Goal: Transaction & Acquisition: Book appointment/travel/reservation

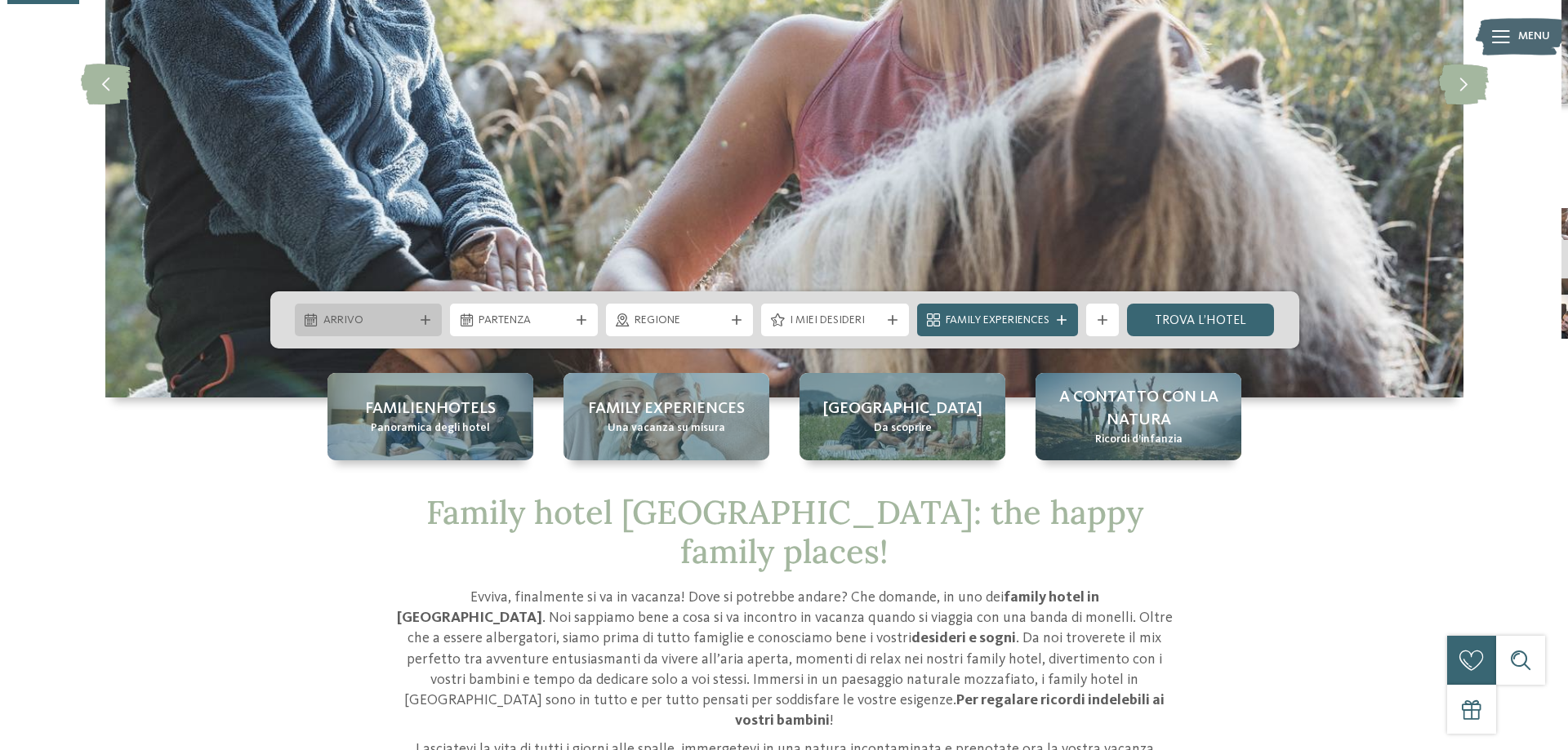
scroll to position [327, 0]
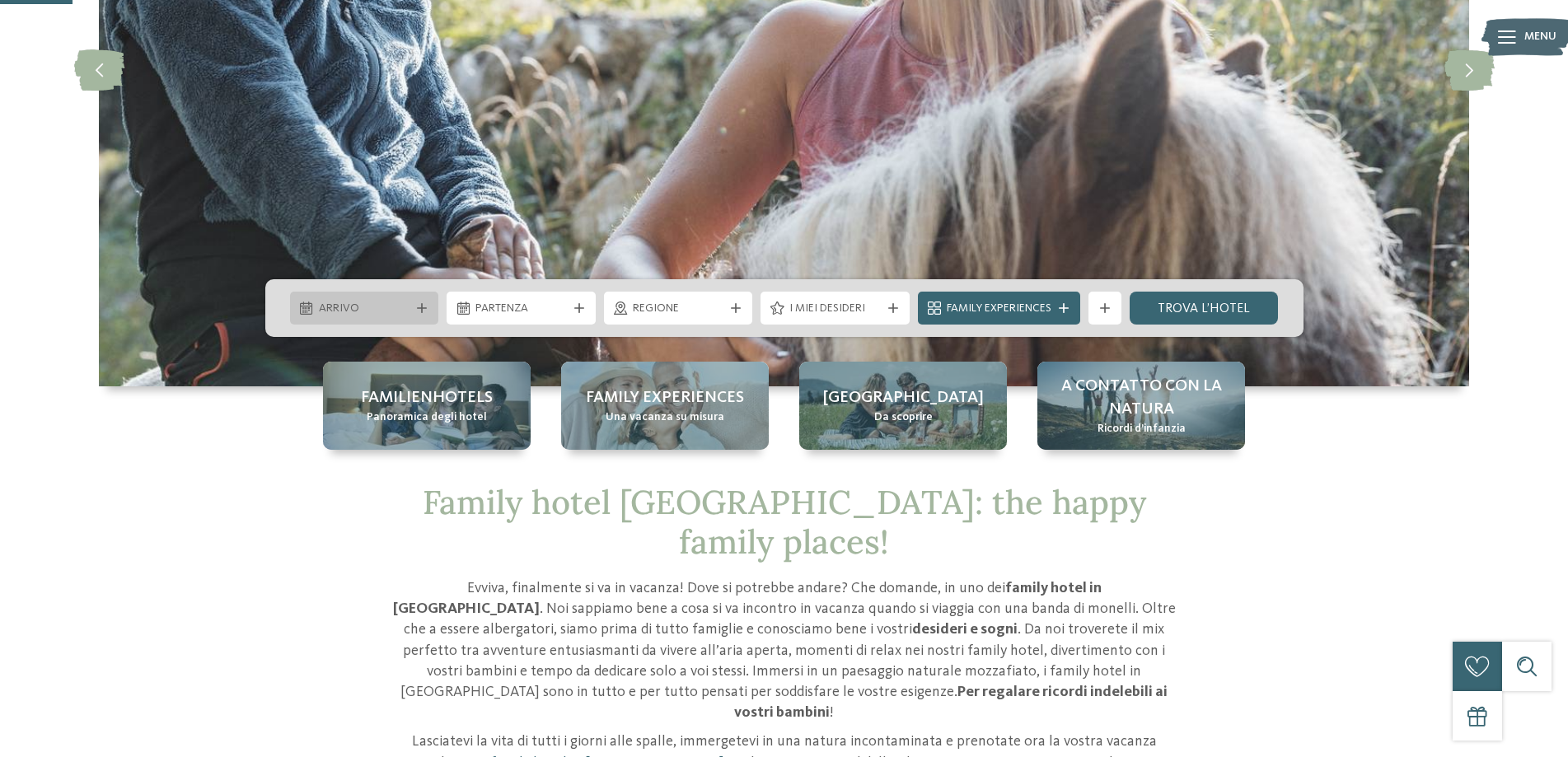
click at [401, 295] on div "Arrivo" at bounding box center [364, 308] width 149 height 33
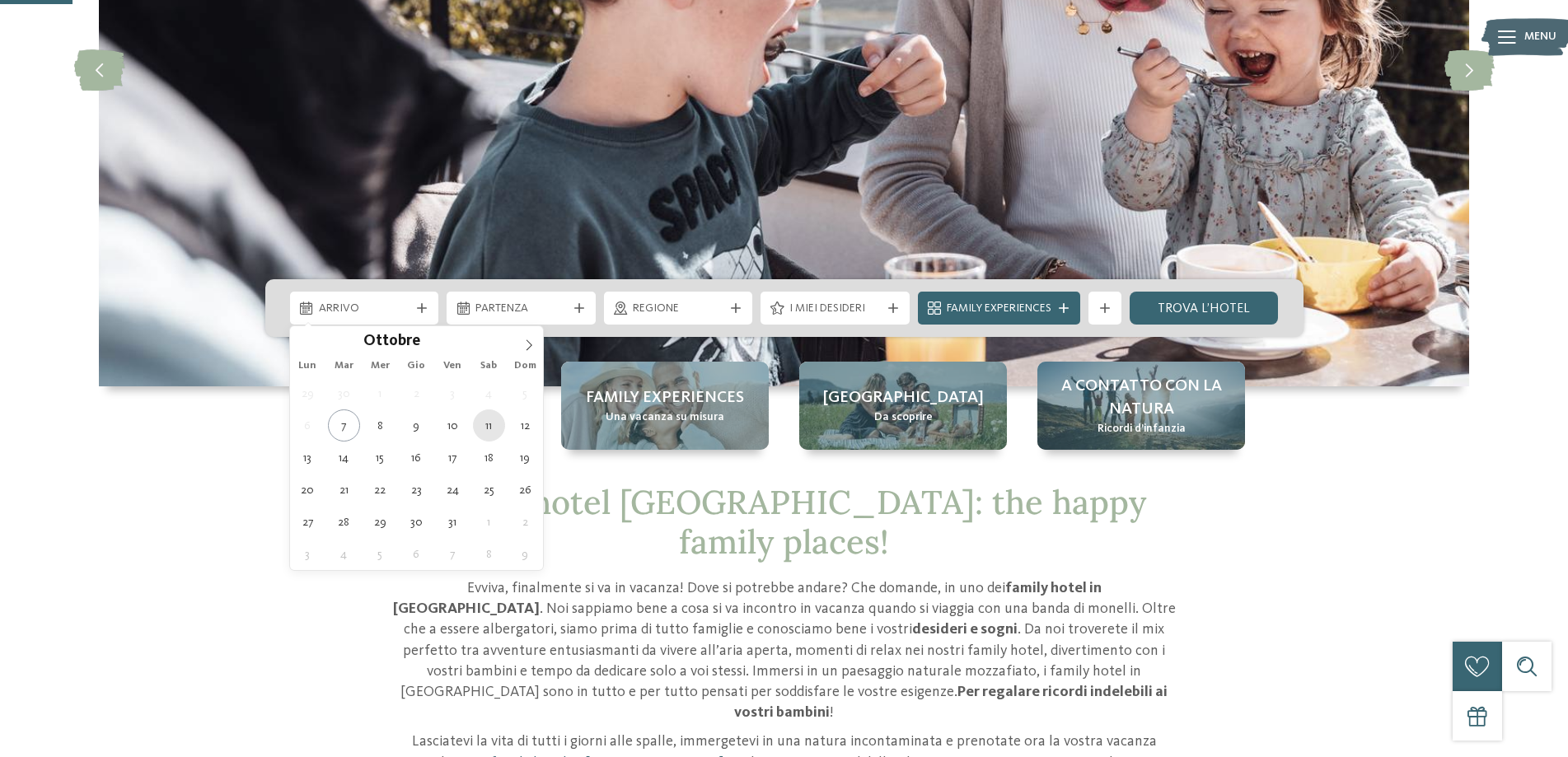
type div "[DATE]"
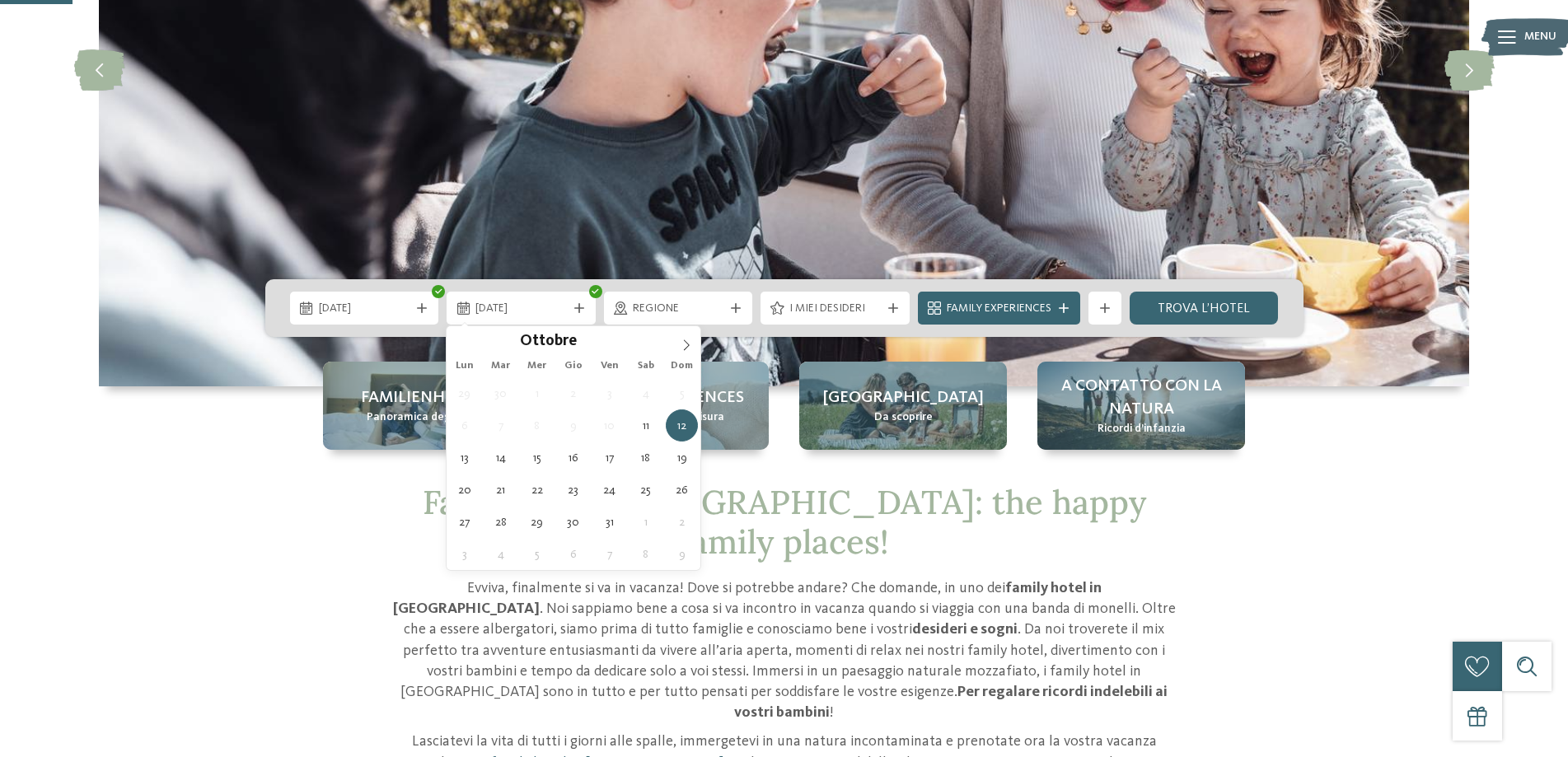
type div "[DATE]"
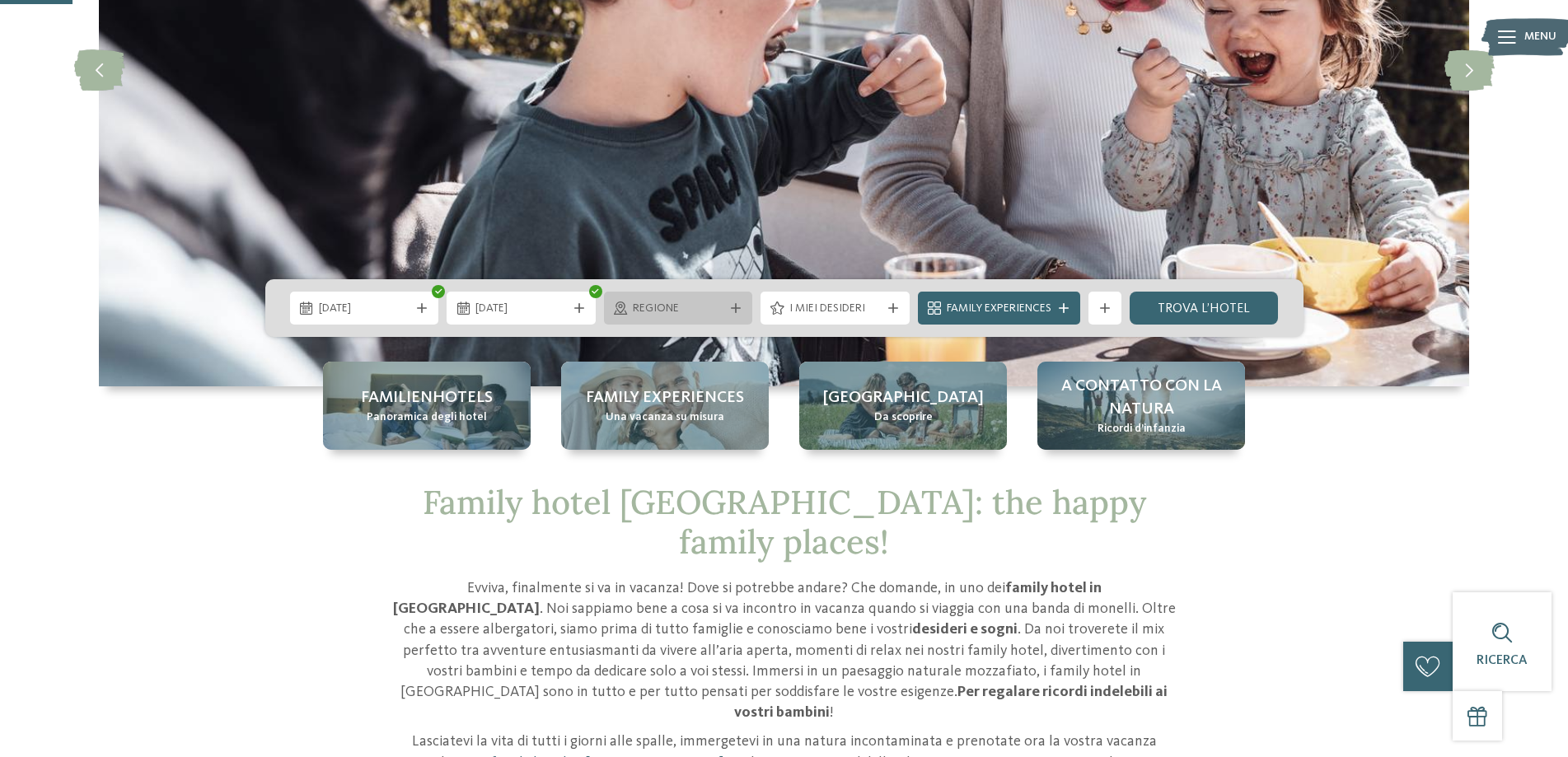
click at [697, 301] on span "Regione" at bounding box center [678, 309] width 91 height 17
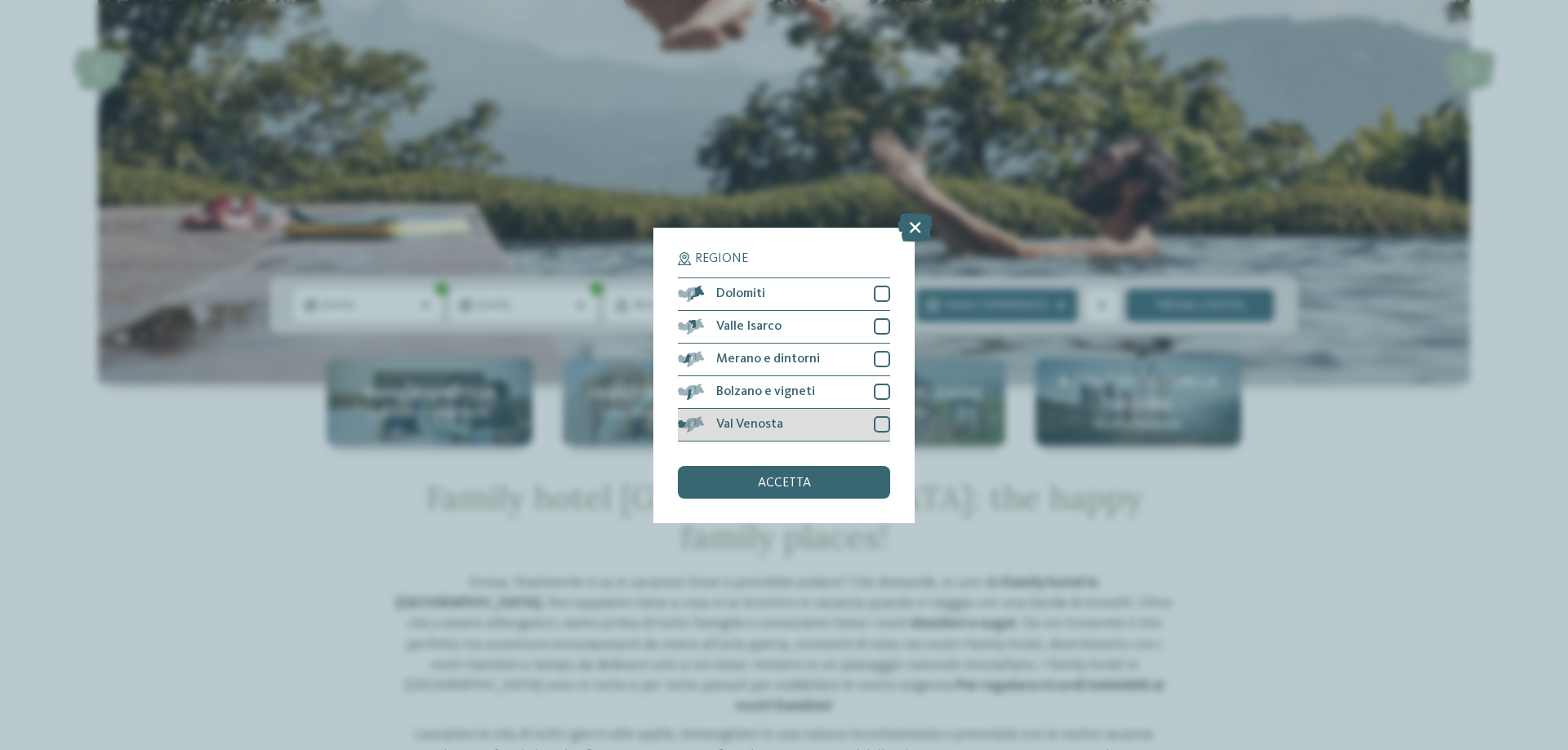
click at [753, 432] on div "Val Venosta" at bounding box center [784, 425] width 213 height 33
click at [766, 282] on div "Dolomiti" at bounding box center [784, 295] width 213 height 33
click at [784, 477] on span "accetta" at bounding box center [784, 483] width 53 height 13
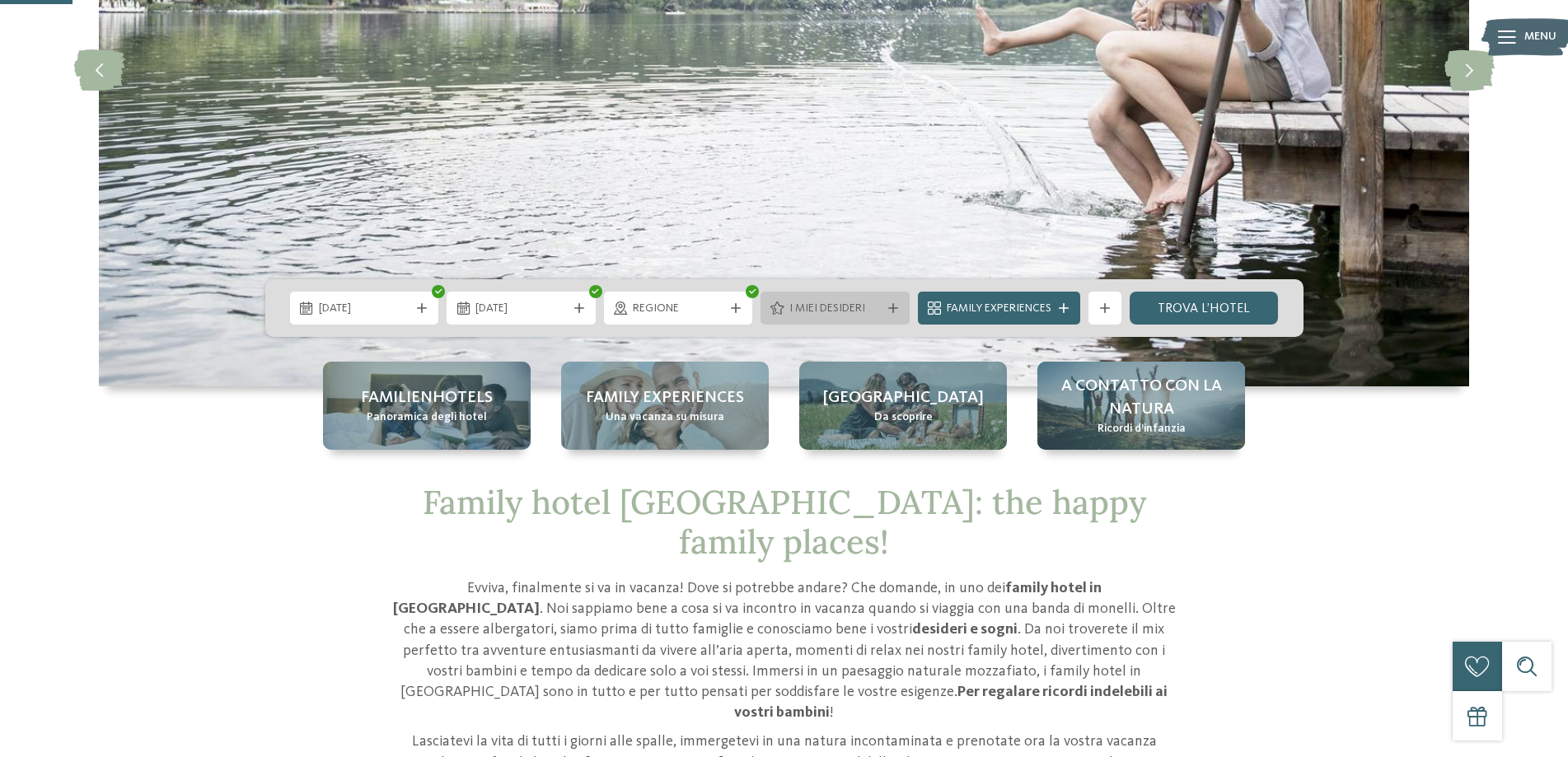
click at [829, 311] on span "I miei desideri" at bounding box center [835, 309] width 91 height 17
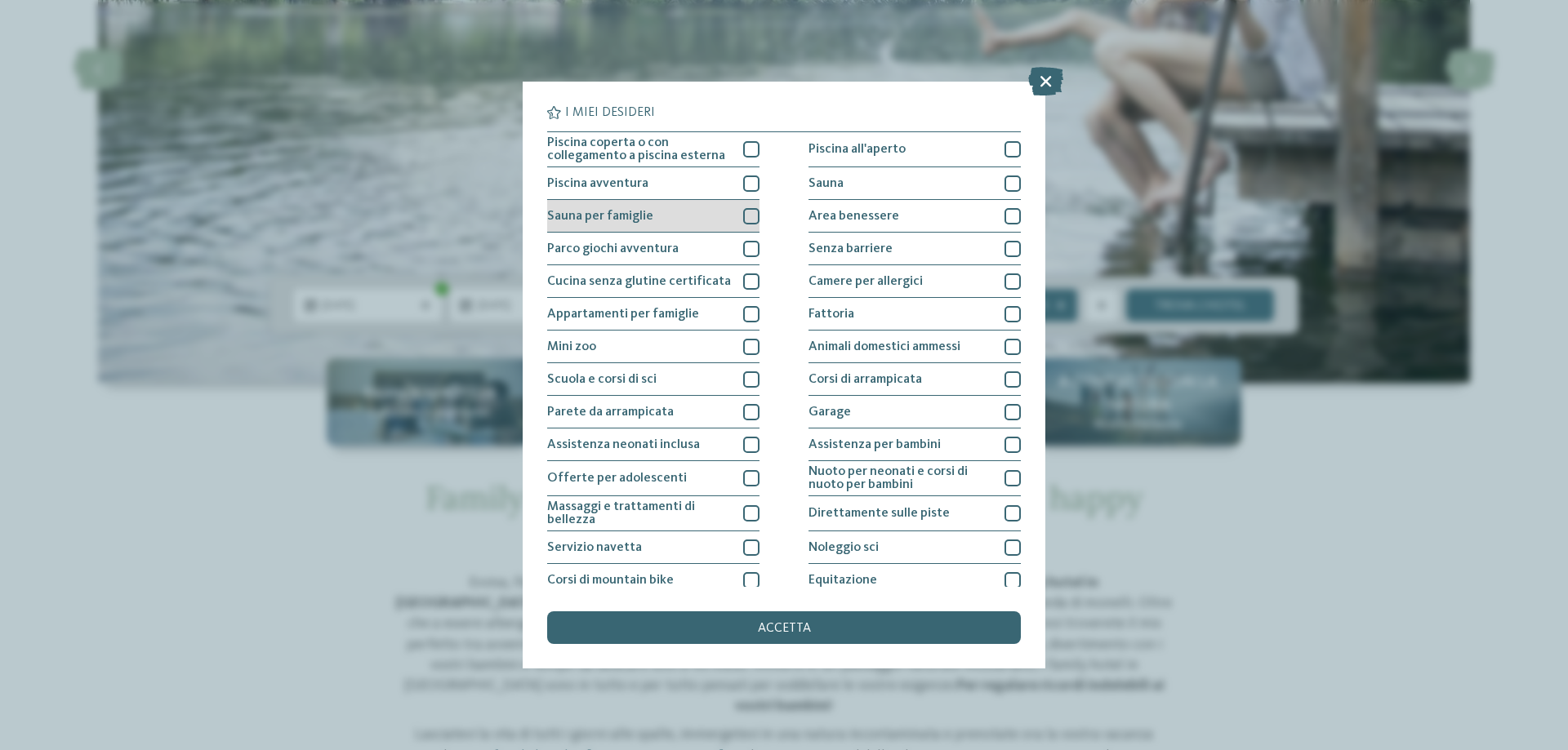
click at [725, 224] on div "Sauna per famiglie" at bounding box center [653, 217] width 213 height 33
click at [712, 180] on div "Piscina avventura" at bounding box center [653, 184] width 213 height 33
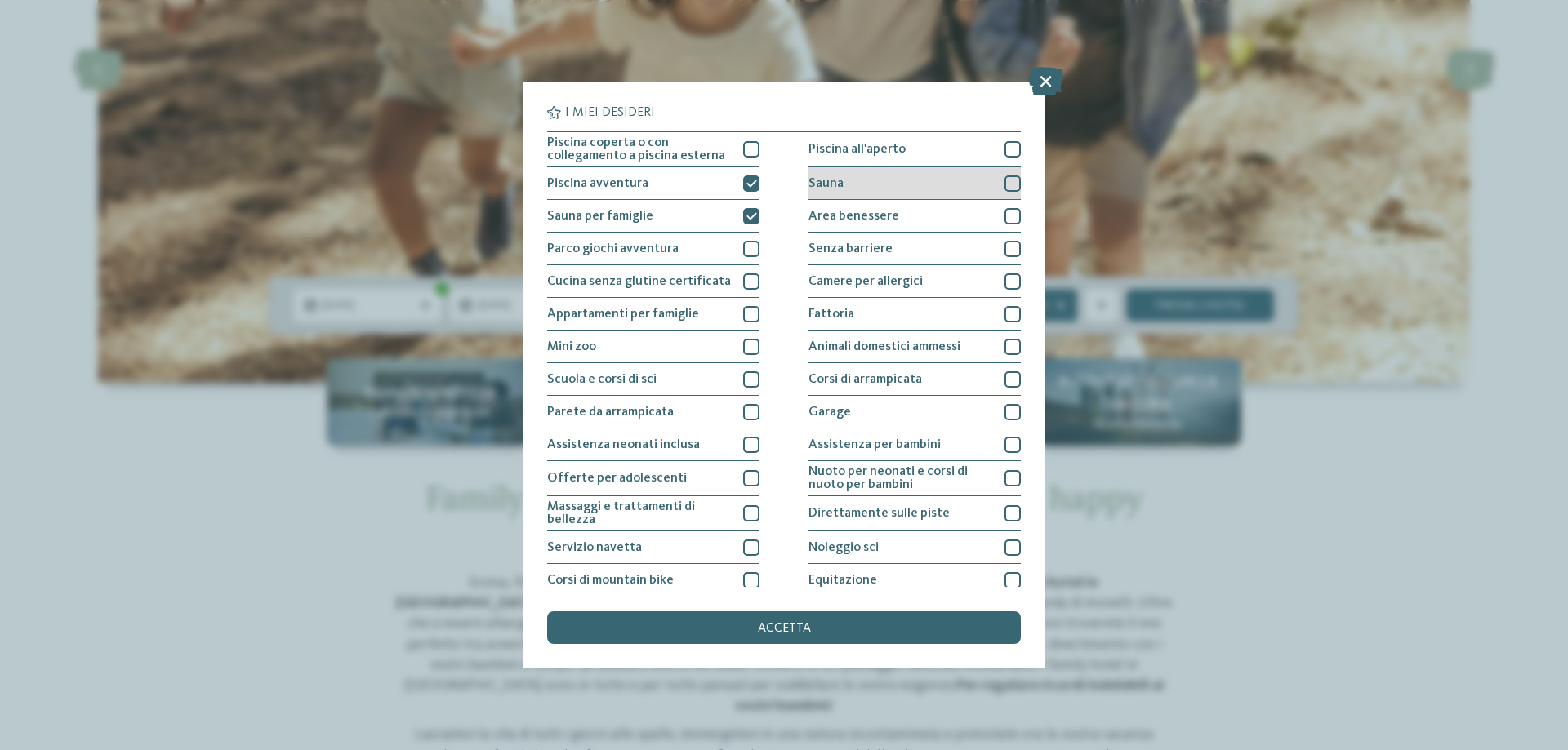
click at [889, 190] on div "Sauna" at bounding box center [915, 184] width 213 height 33
click at [630, 254] on span "Parco giochi avventura" at bounding box center [613, 249] width 131 height 13
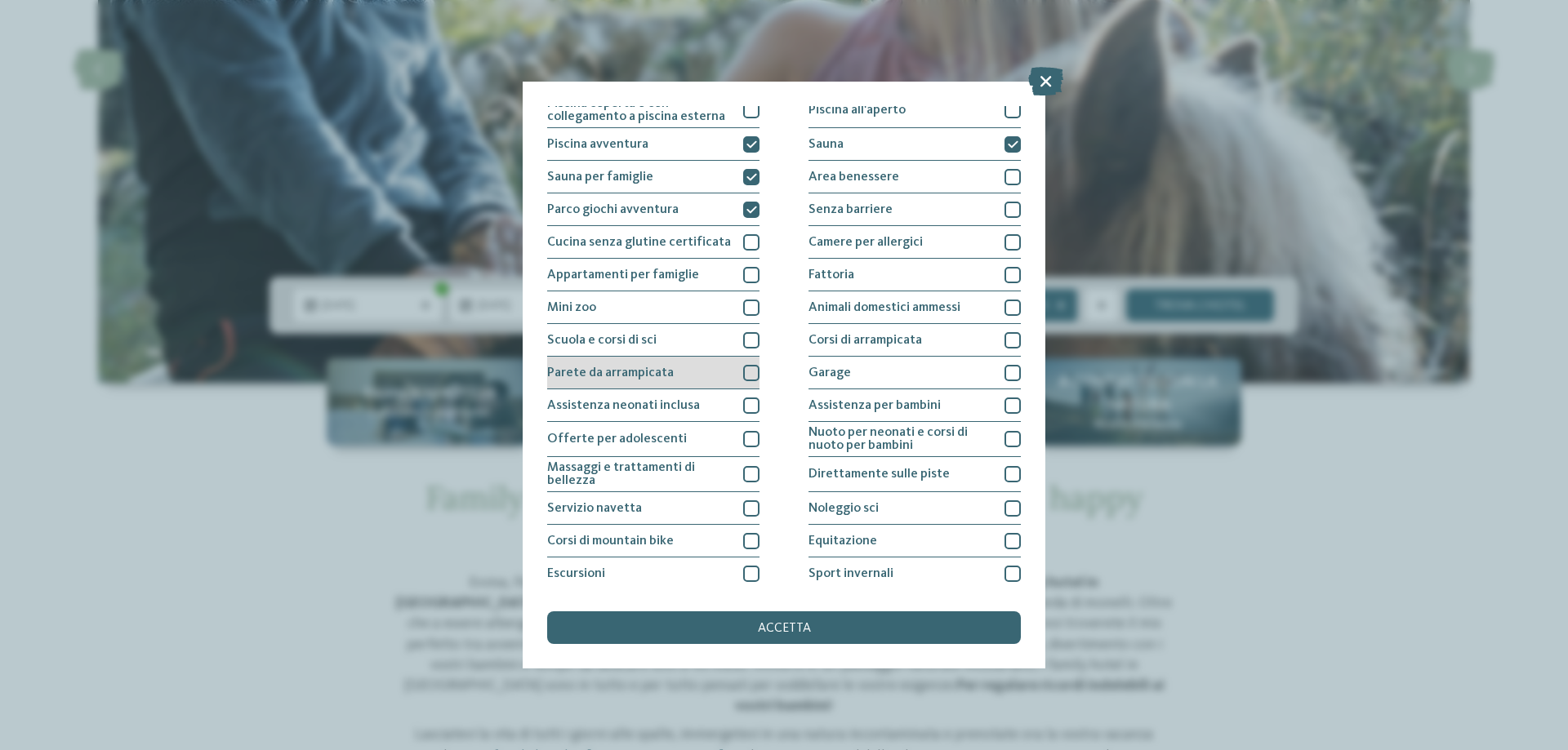
scroll to position [107, 0]
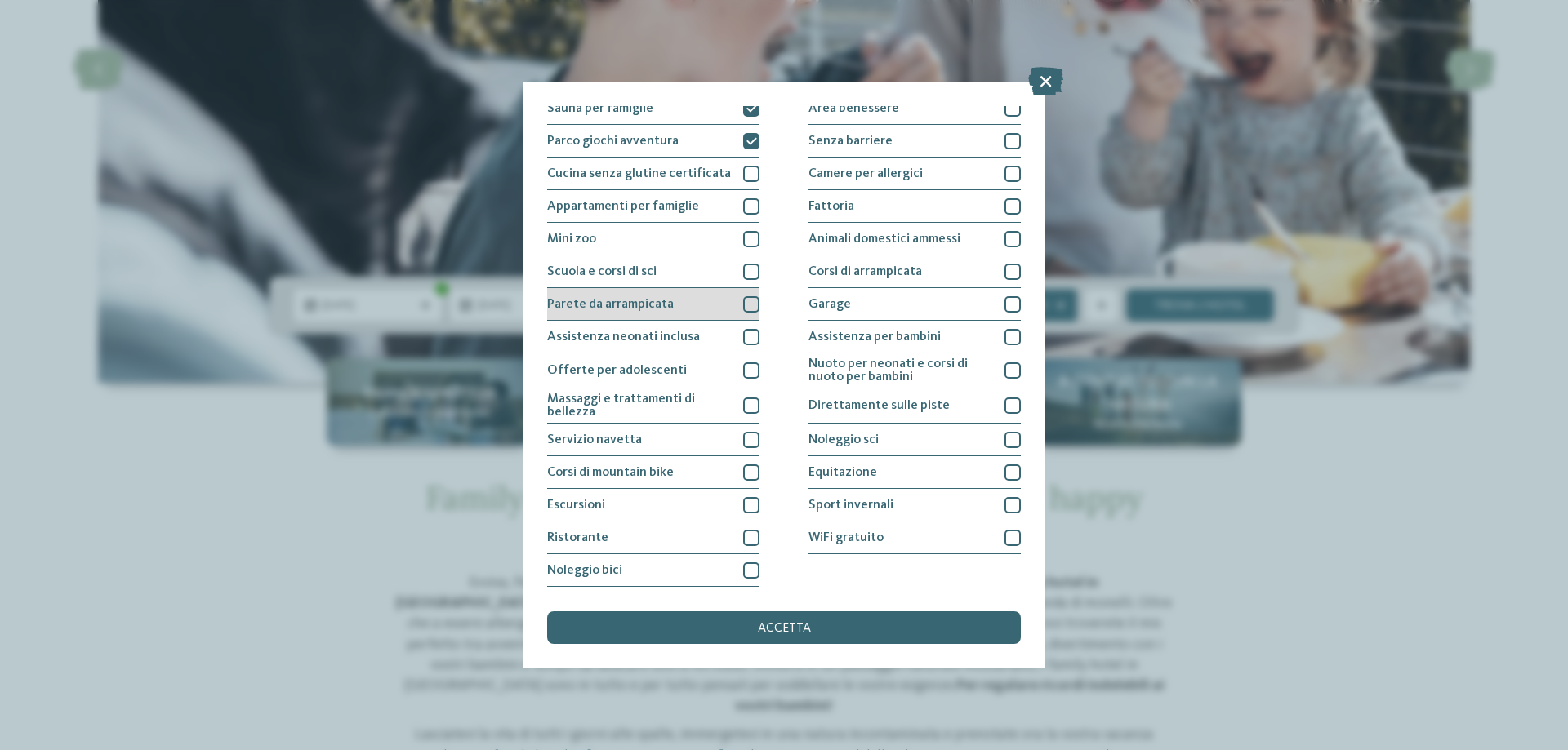
click at [693, 406] on span "Massaggi e trattamenti di bellezza" at bounding box center [640, 406] width 184 height 26
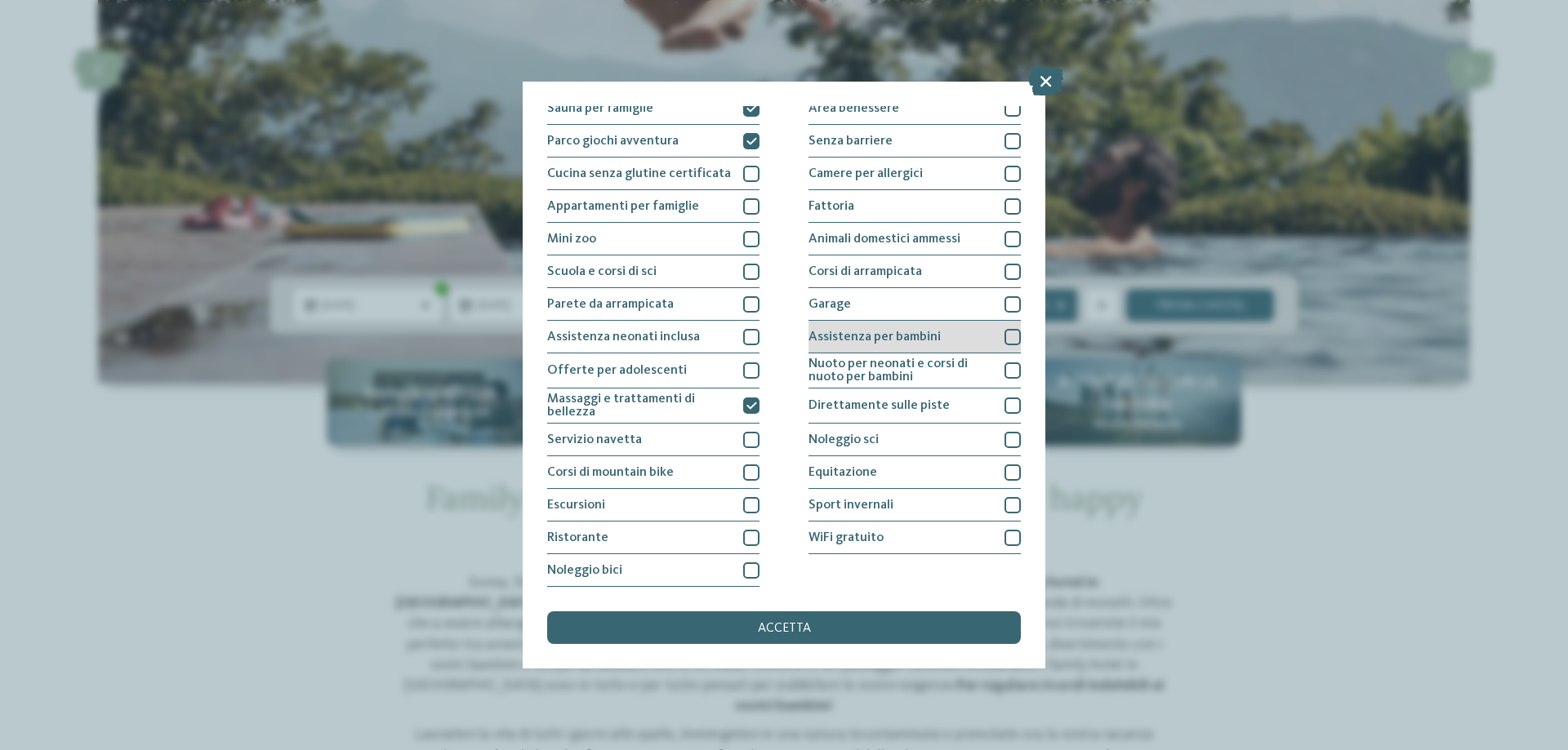
click at [869, 331] on span "Assistenza per bambini" at bounding box center [874, 337] width 132 height 13
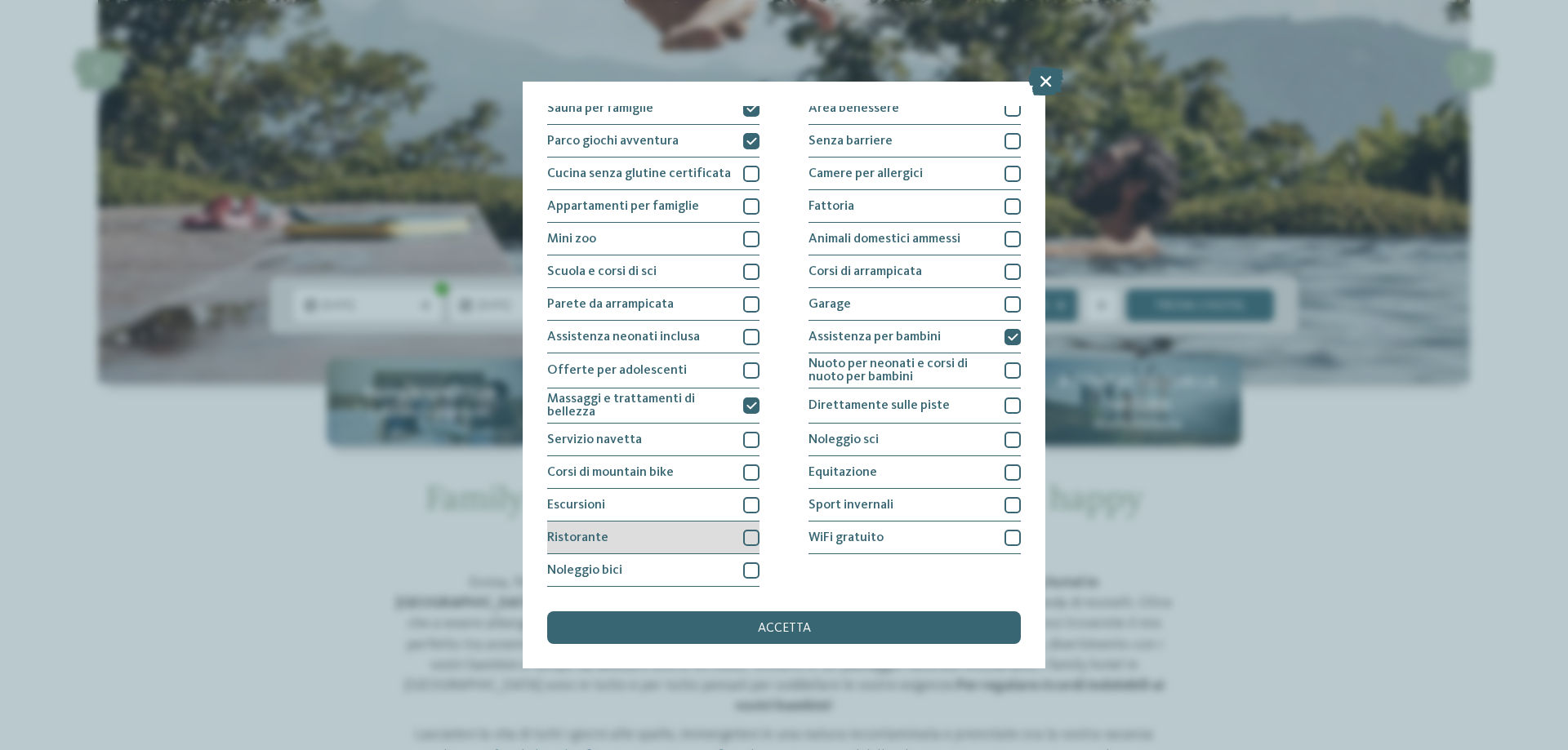
click at [675, 541] on div "Ristorante" at bounding box center [653, 538] width 213 height 33
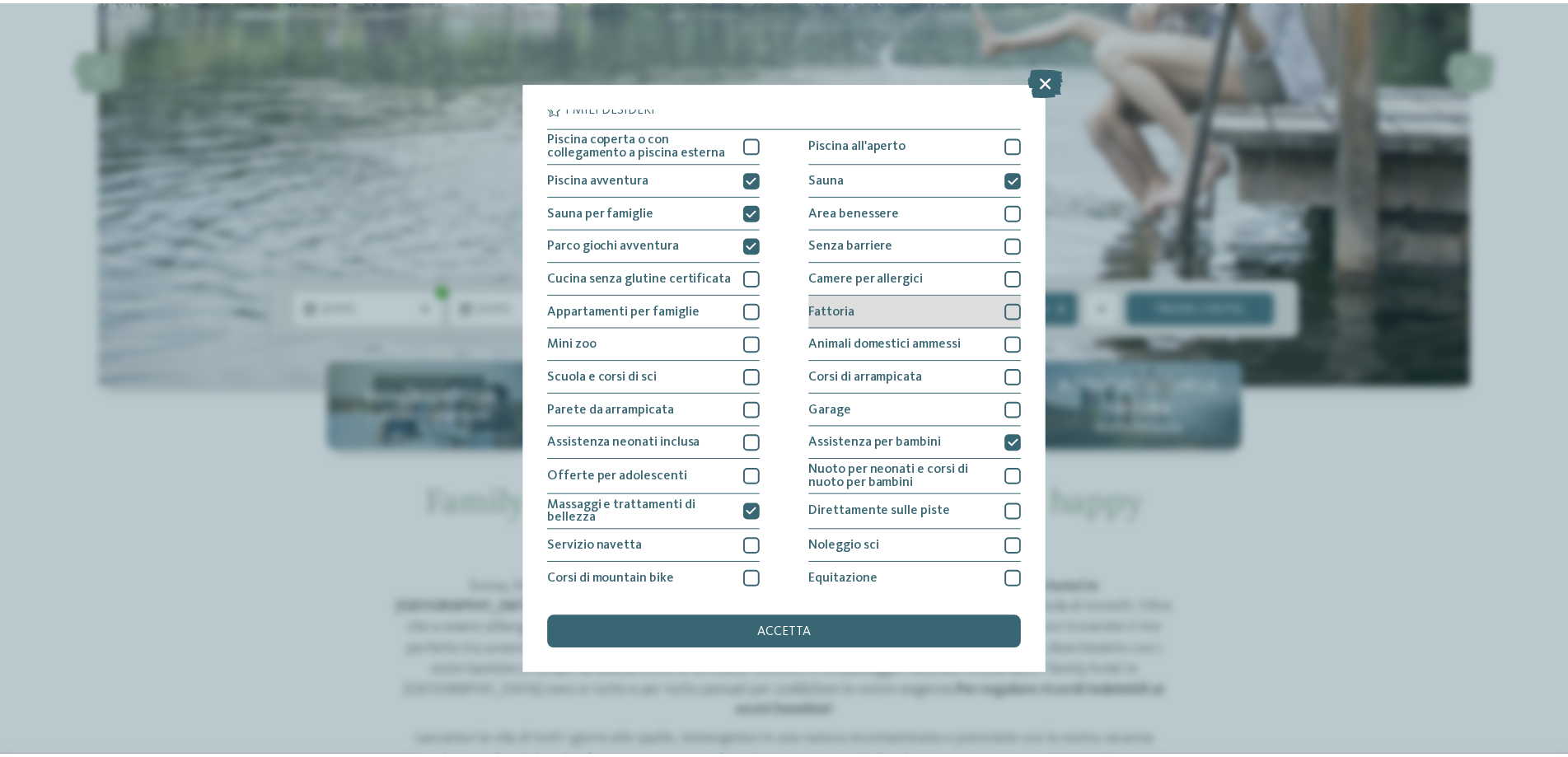
scroll to position [0, 0]
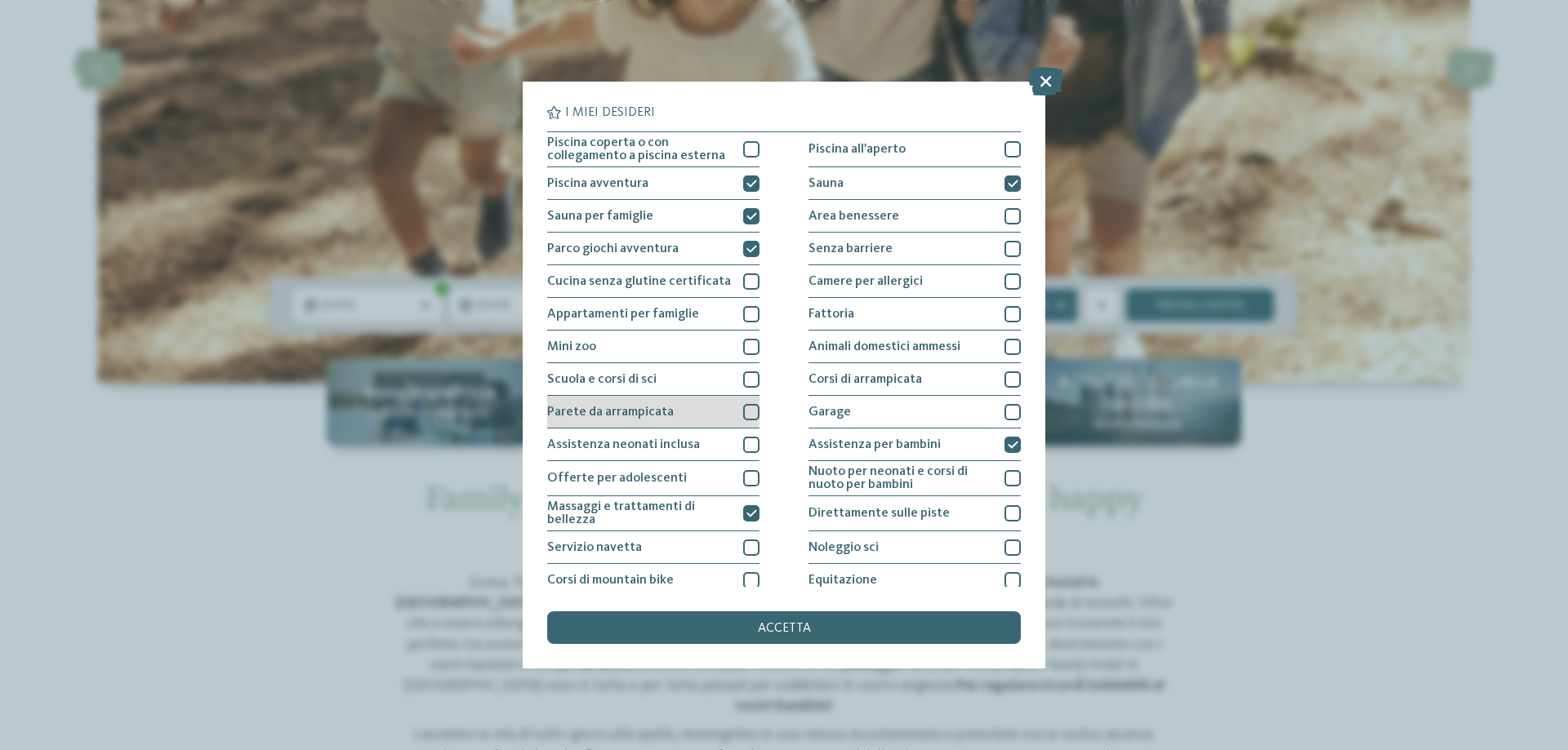
click at [617, 416] on span "Parete da arrampicata" at bounding box center [611, 412] width 126 height 13
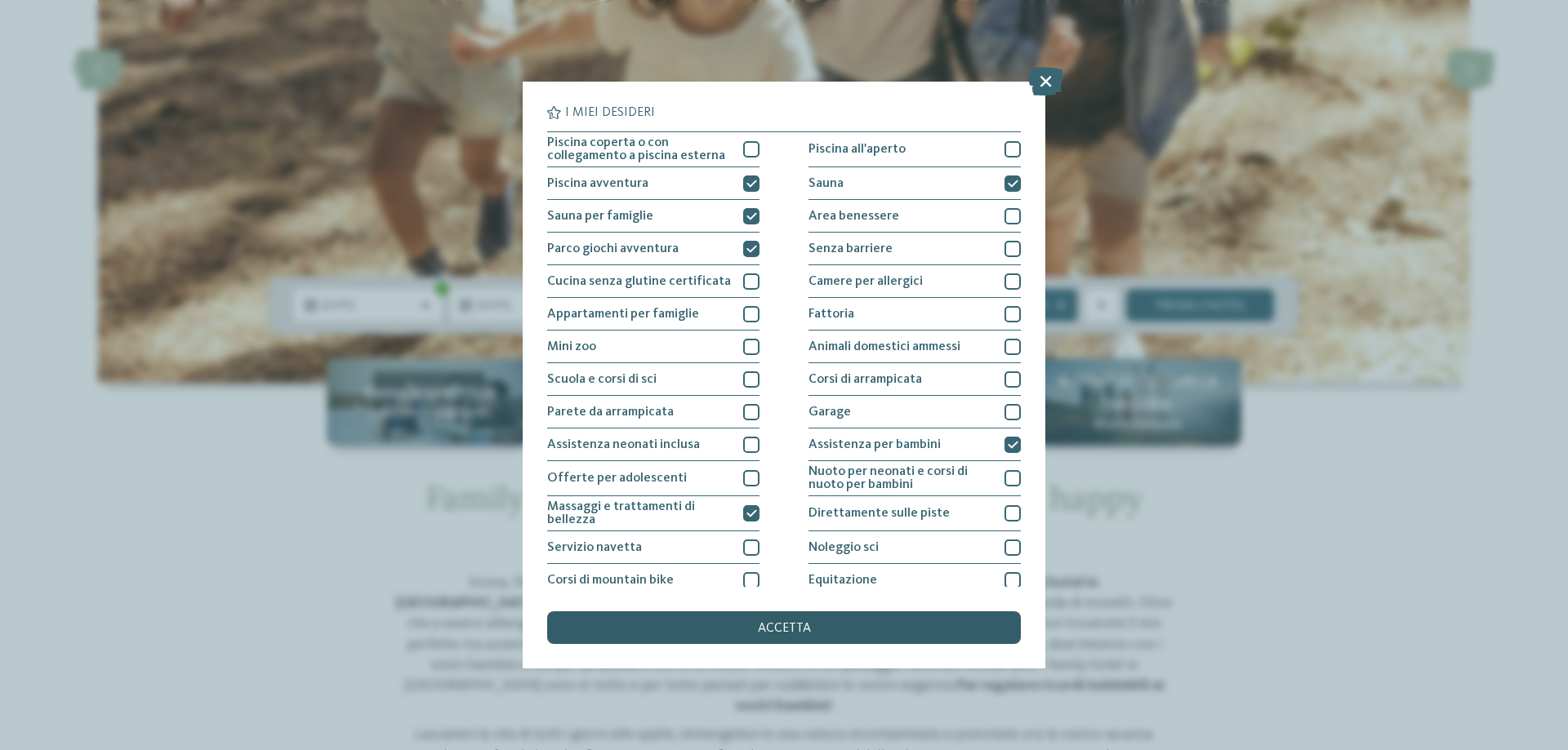
click at [689, 627] on div "accetta" at bounding box center [784, 628] width 474 height 33
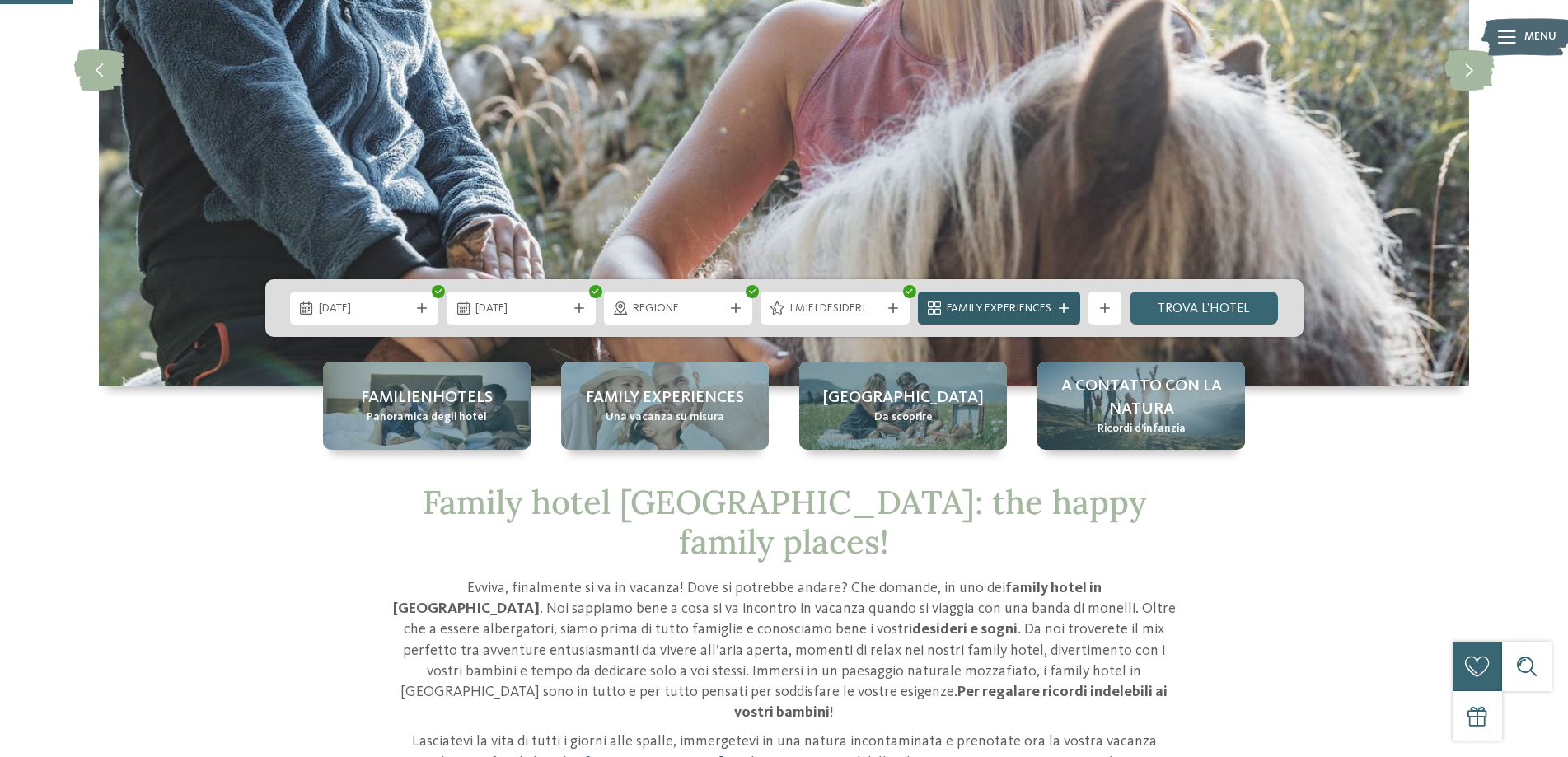
click at [1039, 311] on span "Family Experiences" at bounding box center [999, 309] width 104 height 17
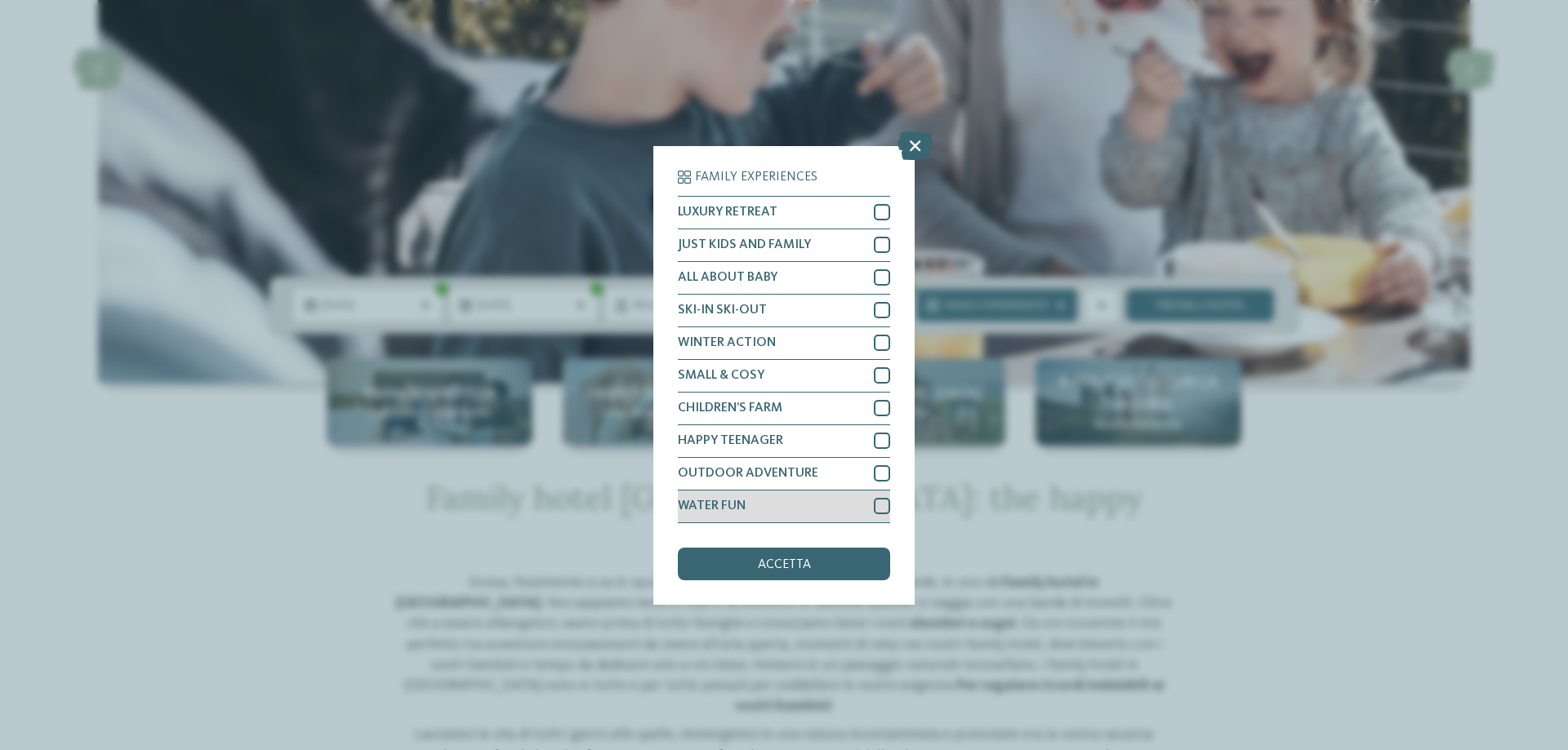
click at [786, 505] on div "WATER FUN" at bounding box center [784, 507] width 213 height 33
click at [777, 418] on div "CHILDREN’S FARM" at bounding box center [784, 409] width 213 height 33
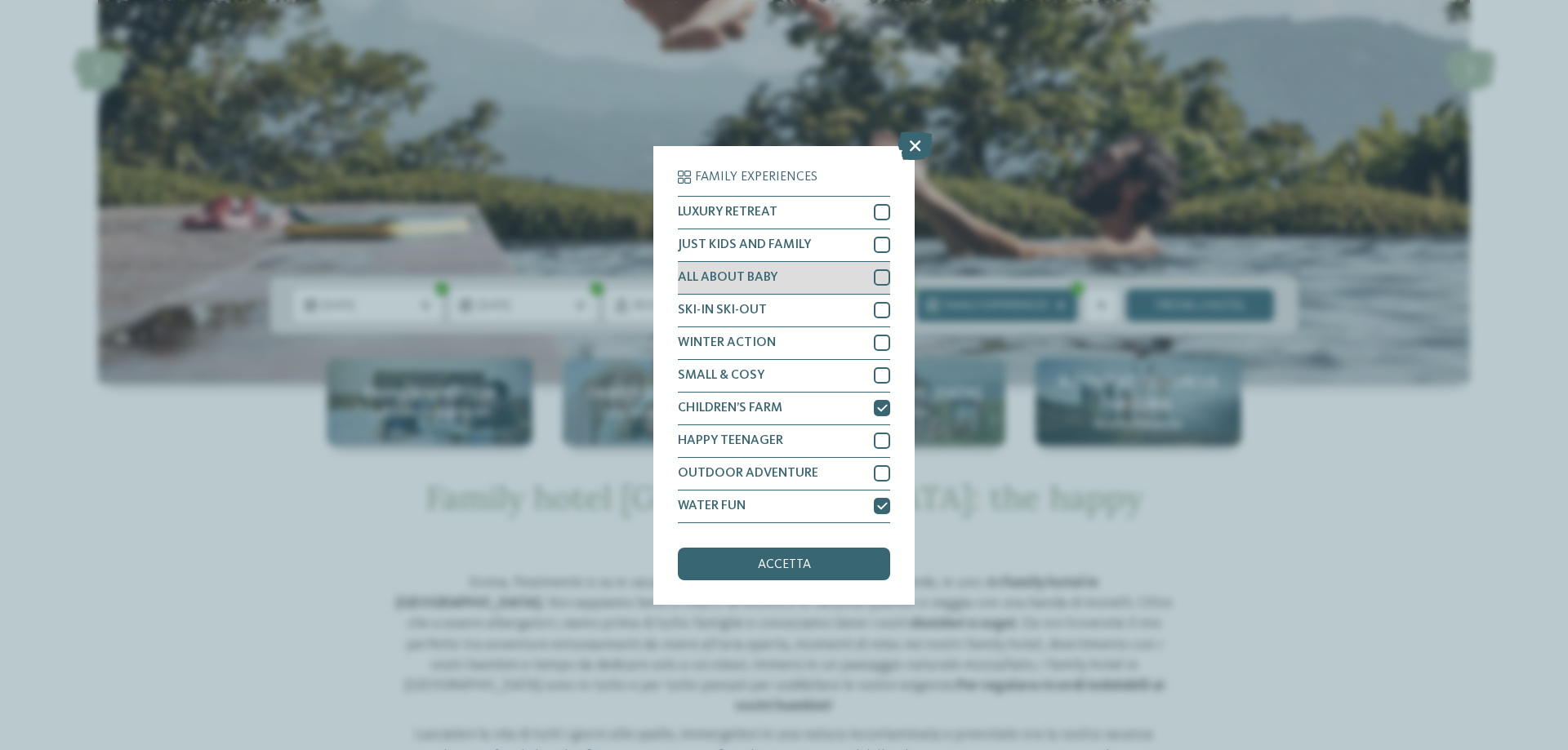
click at [775, 272] on span "ALL ABOUT BABY" at bounding box center [727, 277] width 99 height 13
click at [774, 245] on span "JUST KIDS AND FAMILY" at bounding box center [745, 245] width 133 height 13
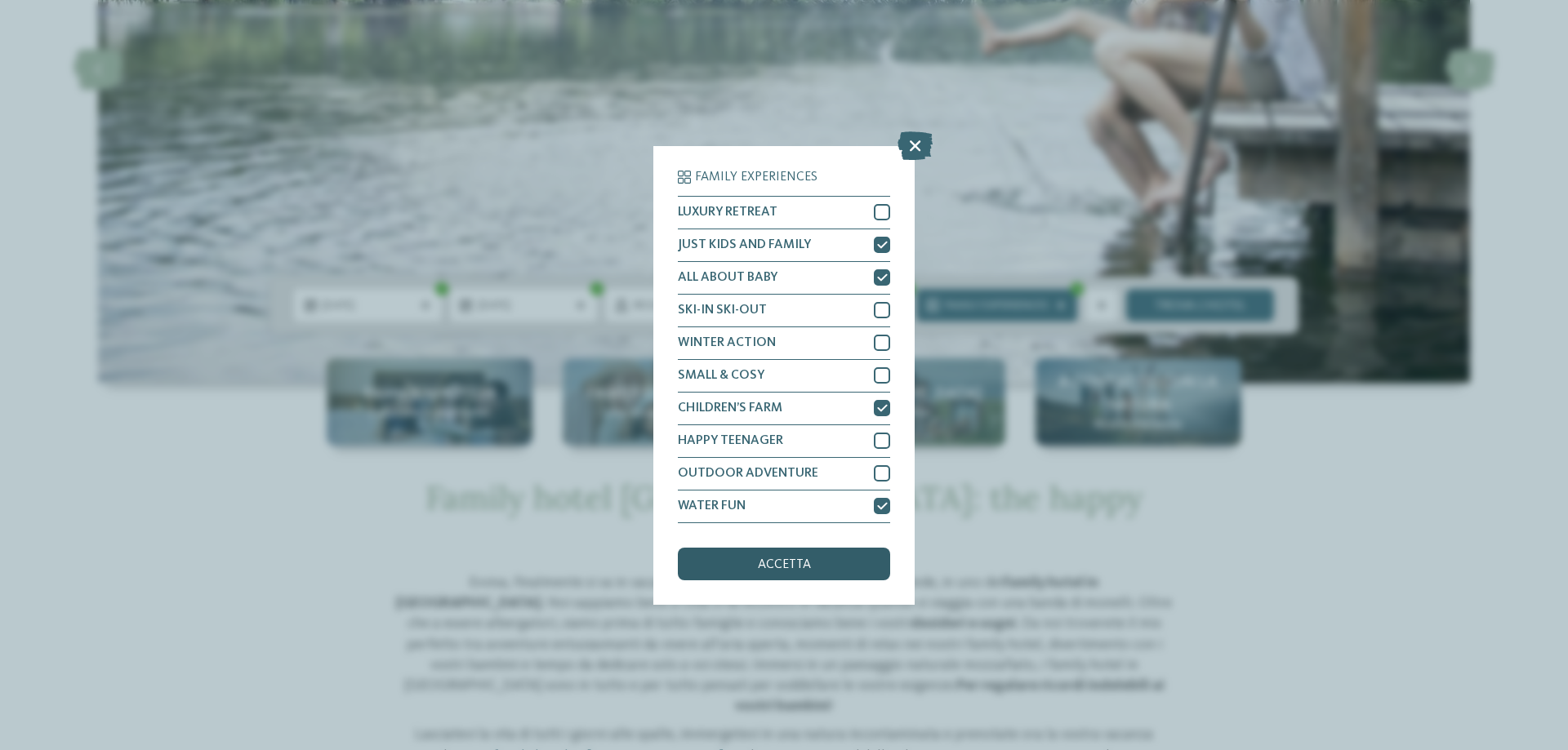
click at [757, 563] on div "accetta" at bounding box center [784, 565] width 213 height 33
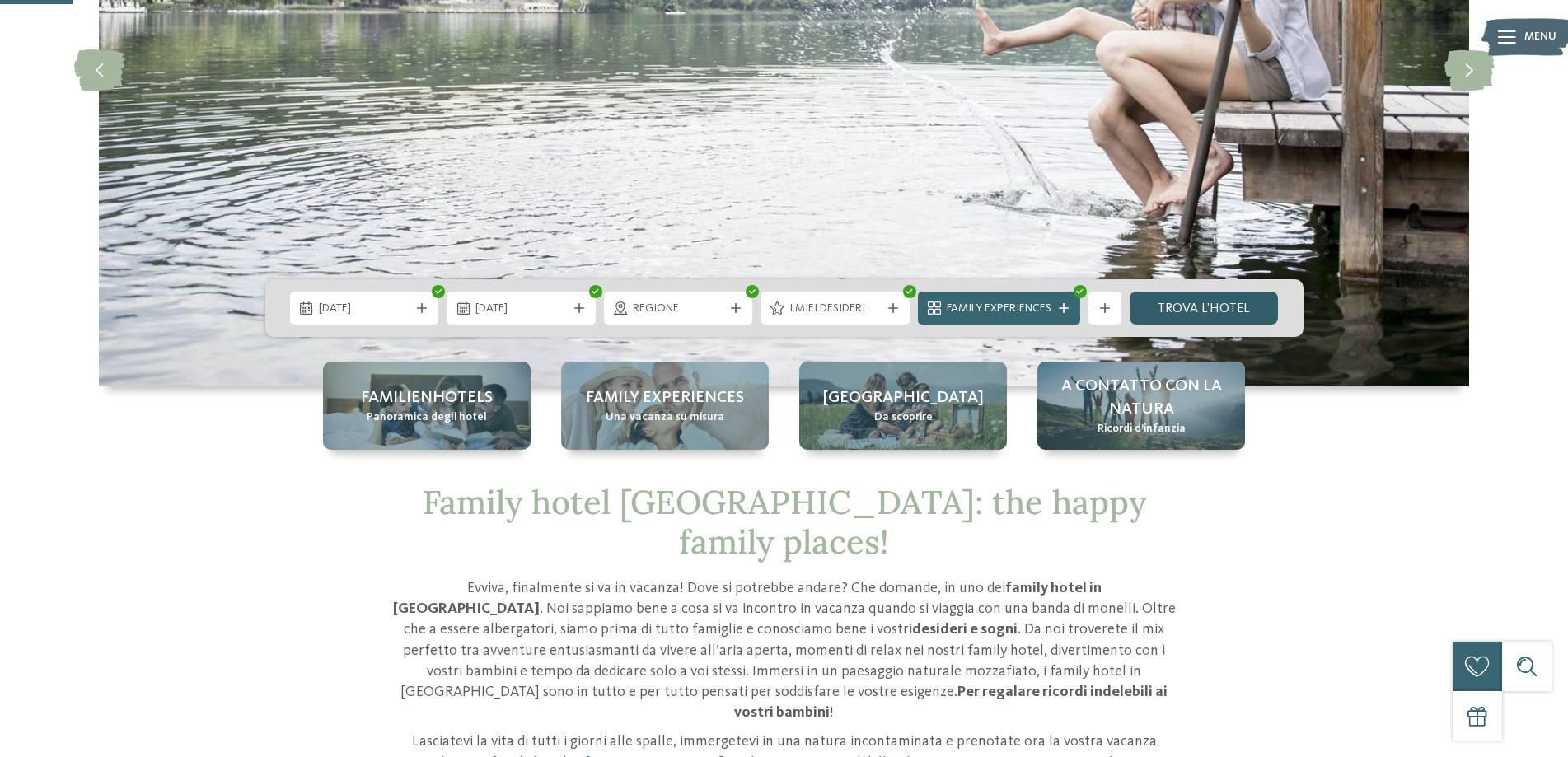
click at [1227, 297] on link "trova l’hotel" at bounding box center [1204, 308] width 149 height 33
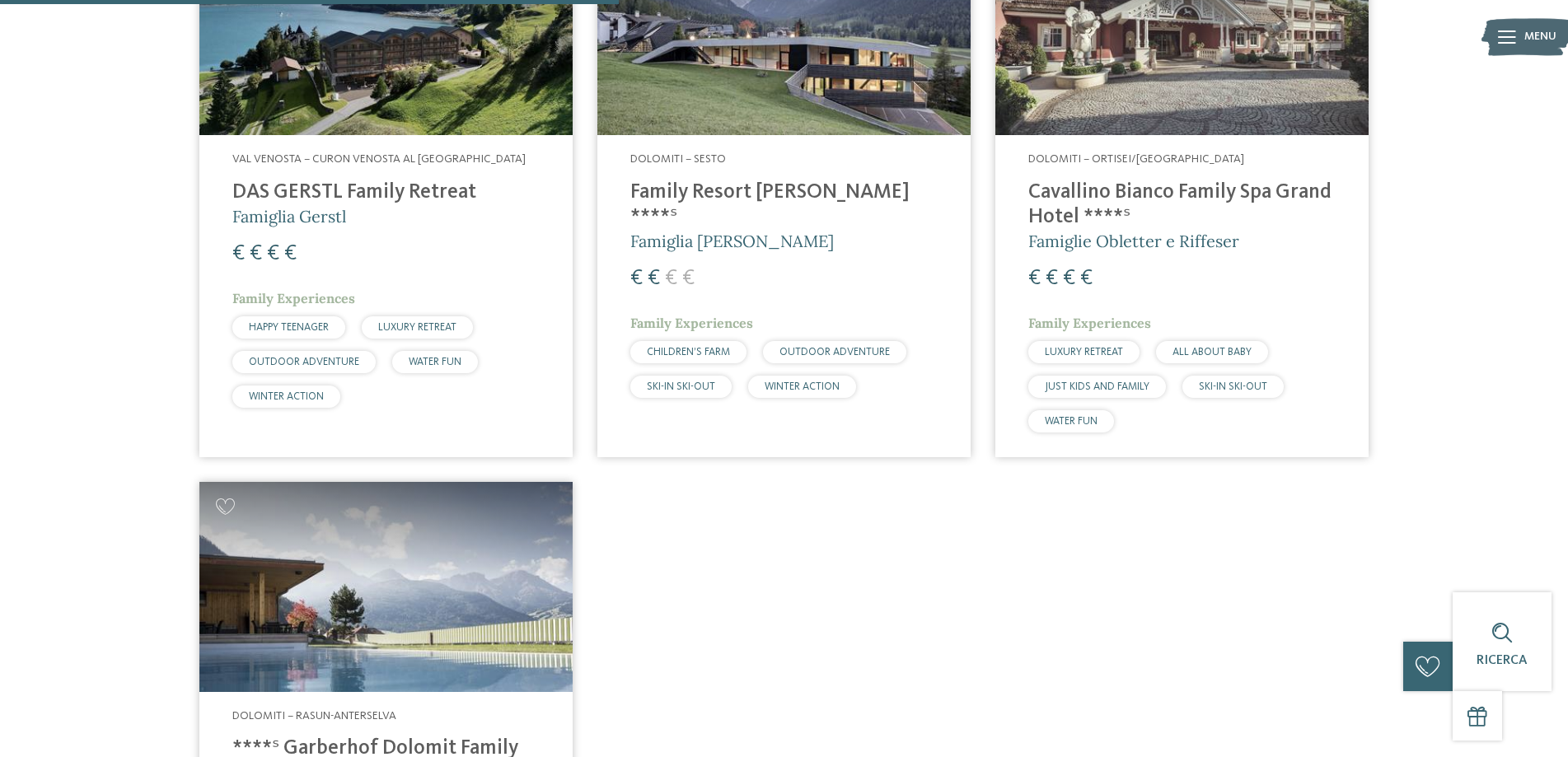
scroll to position [787, 0]
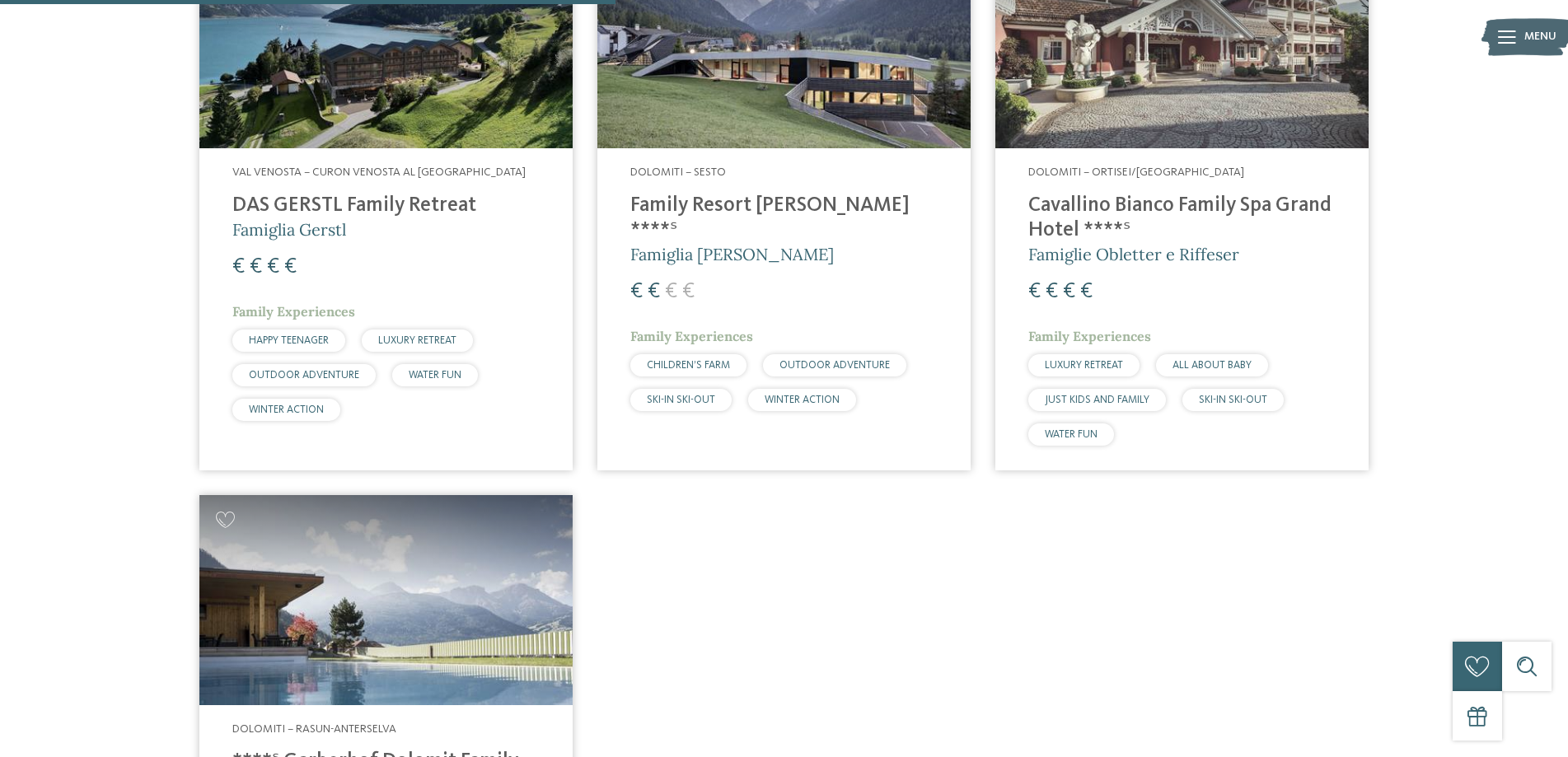
click at [692, 208] on h4 "Family Resort [PERSON_NAME] ****ˢ" at bounding box center [784, 219] width 307 height 50
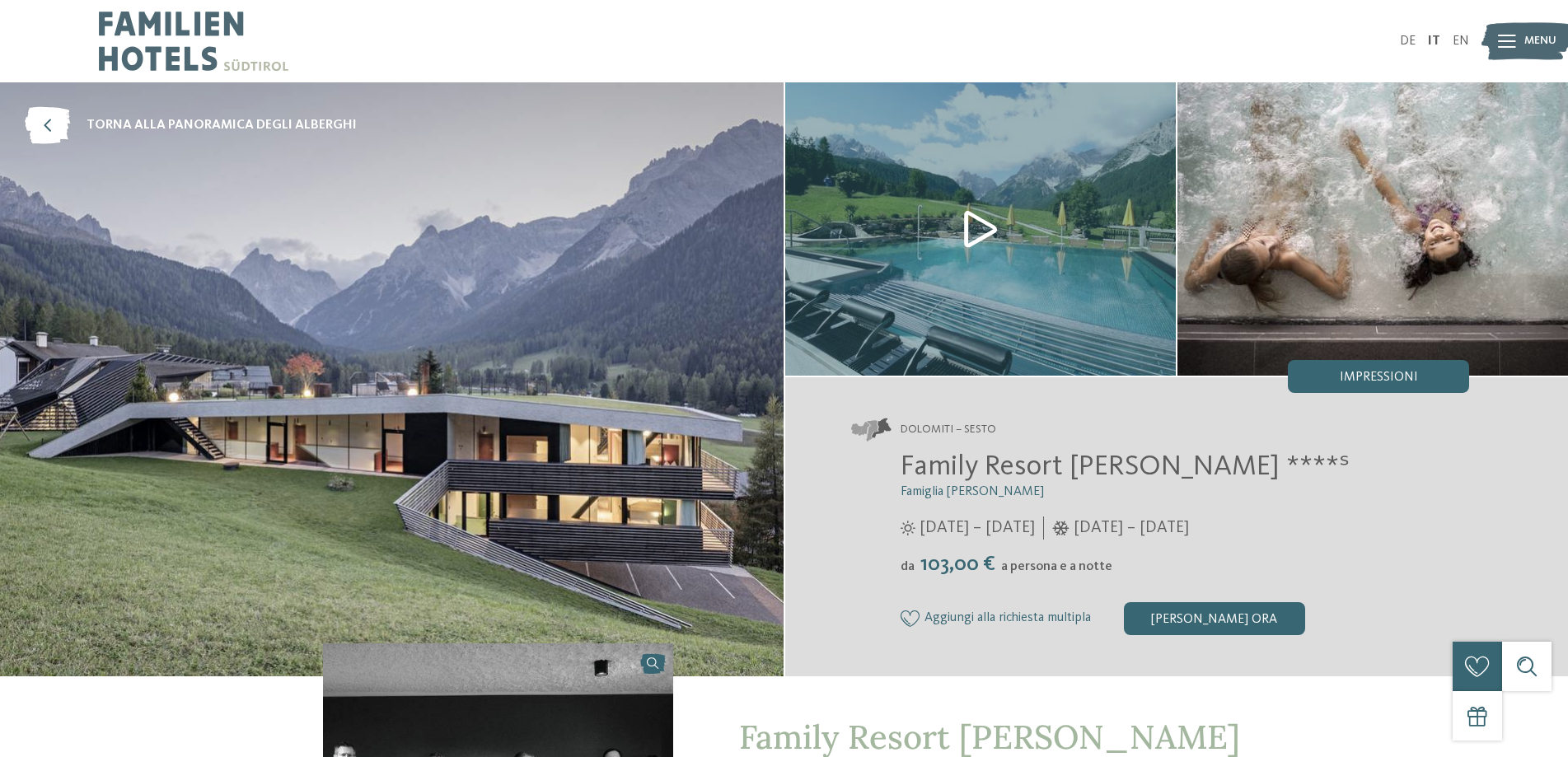
click at [343, 211] on img at bounding box center [392, 378] width 784 height 594
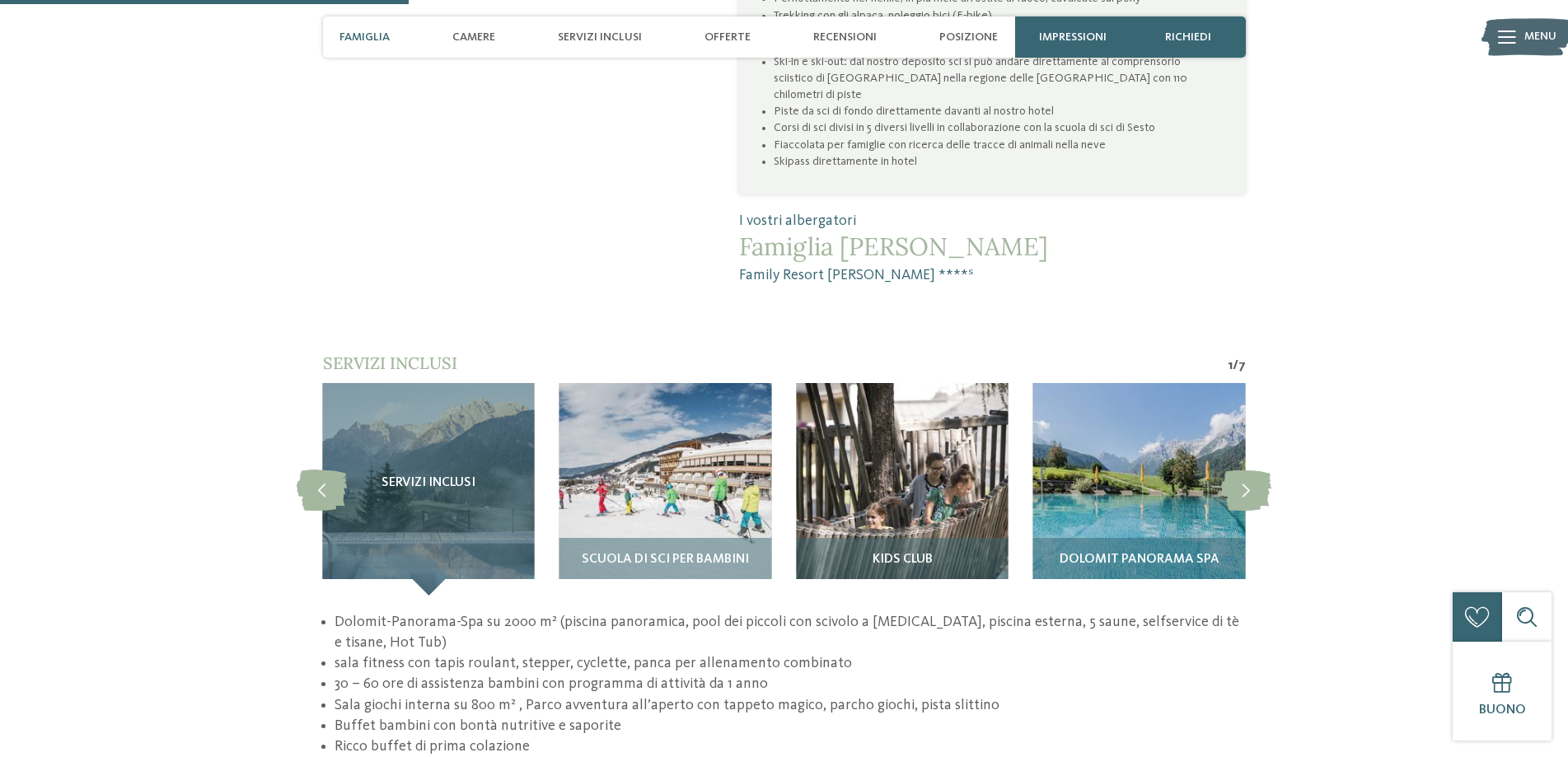
scroll to position [1319, 0]
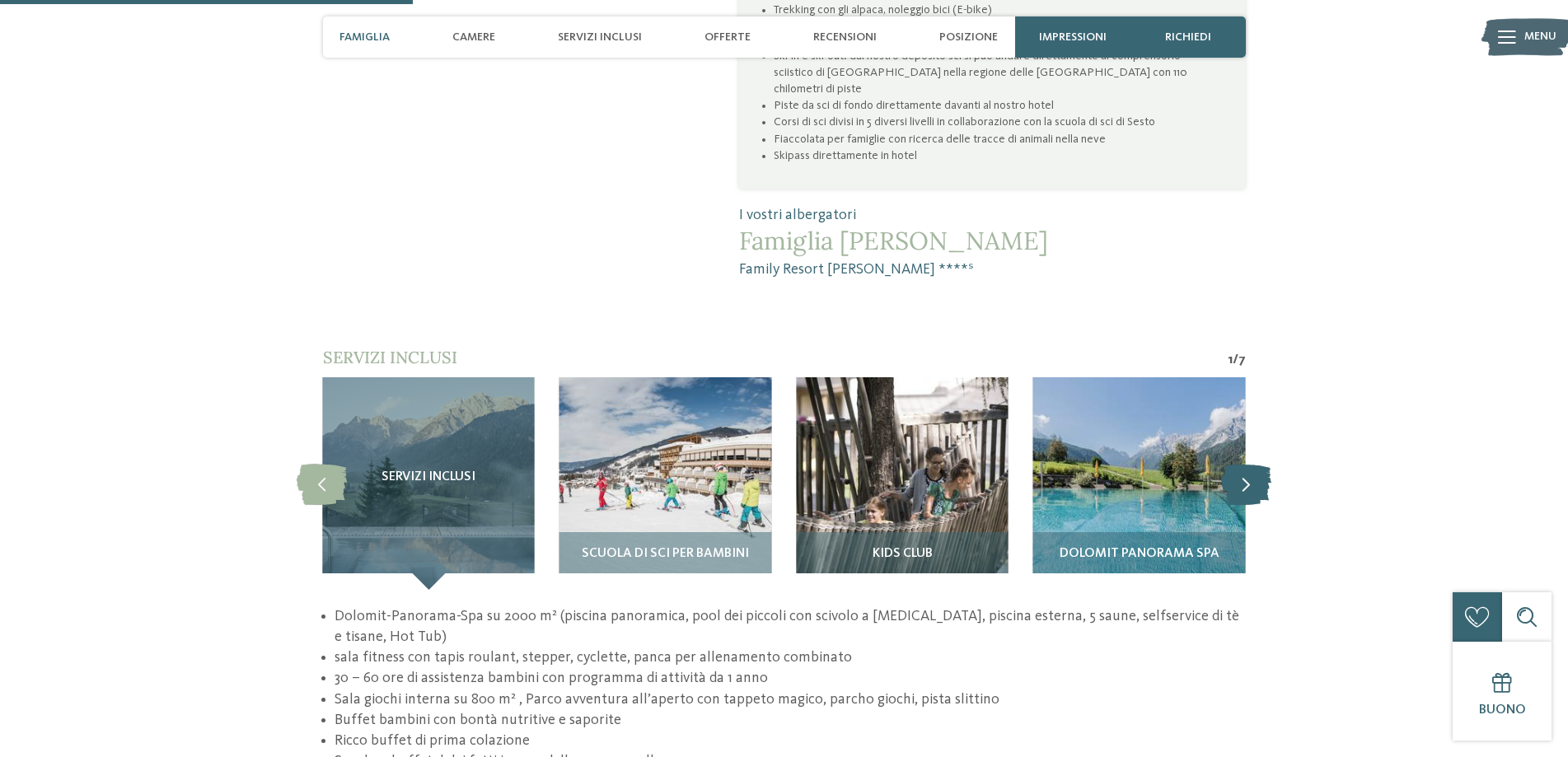
click at [1252, 463] on icon at bounding box center [1246, 484] width 51 height 41
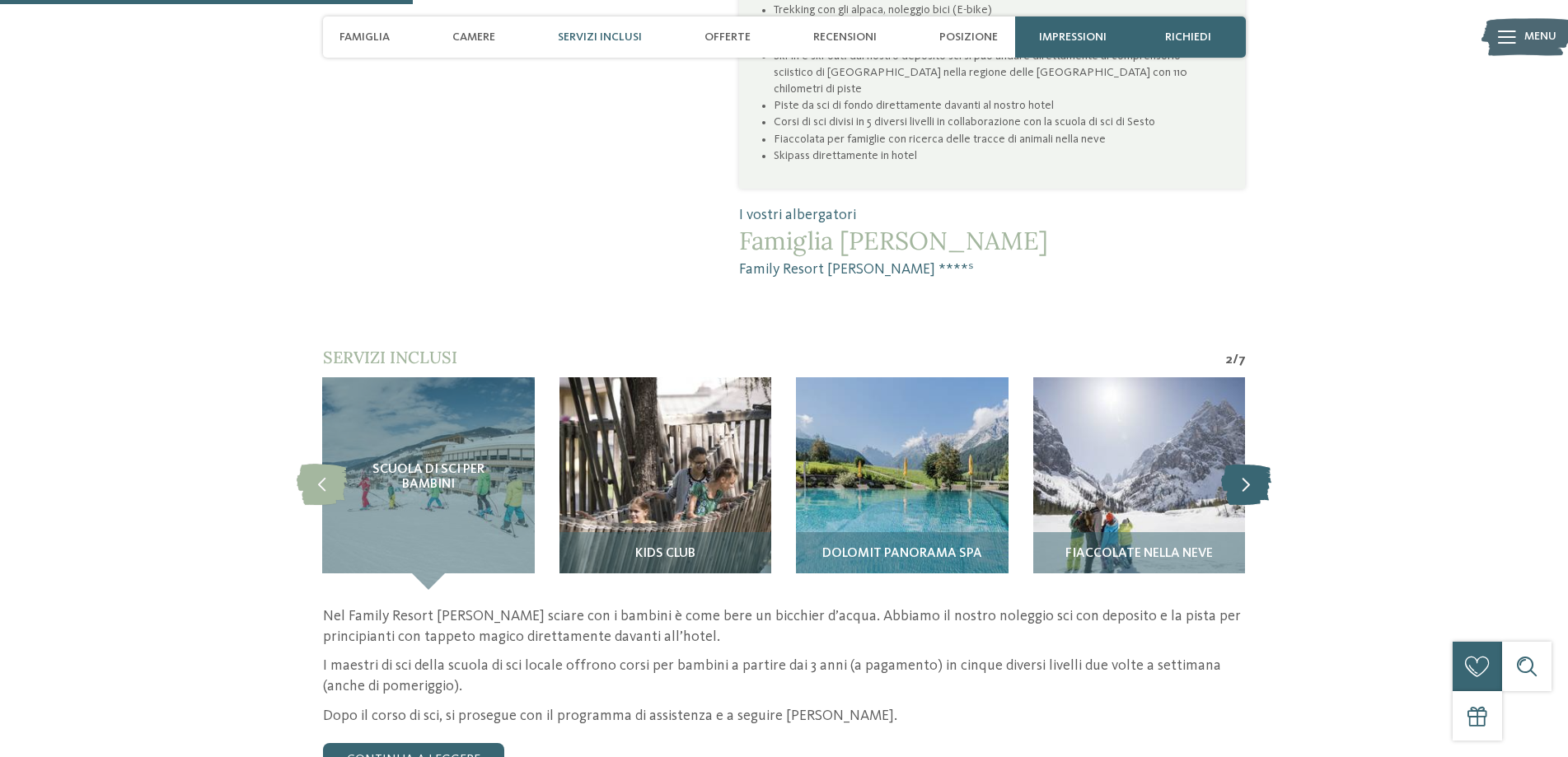
click at [1252, 463] on icon at bounding box center [1246, 484] width 51 height 41
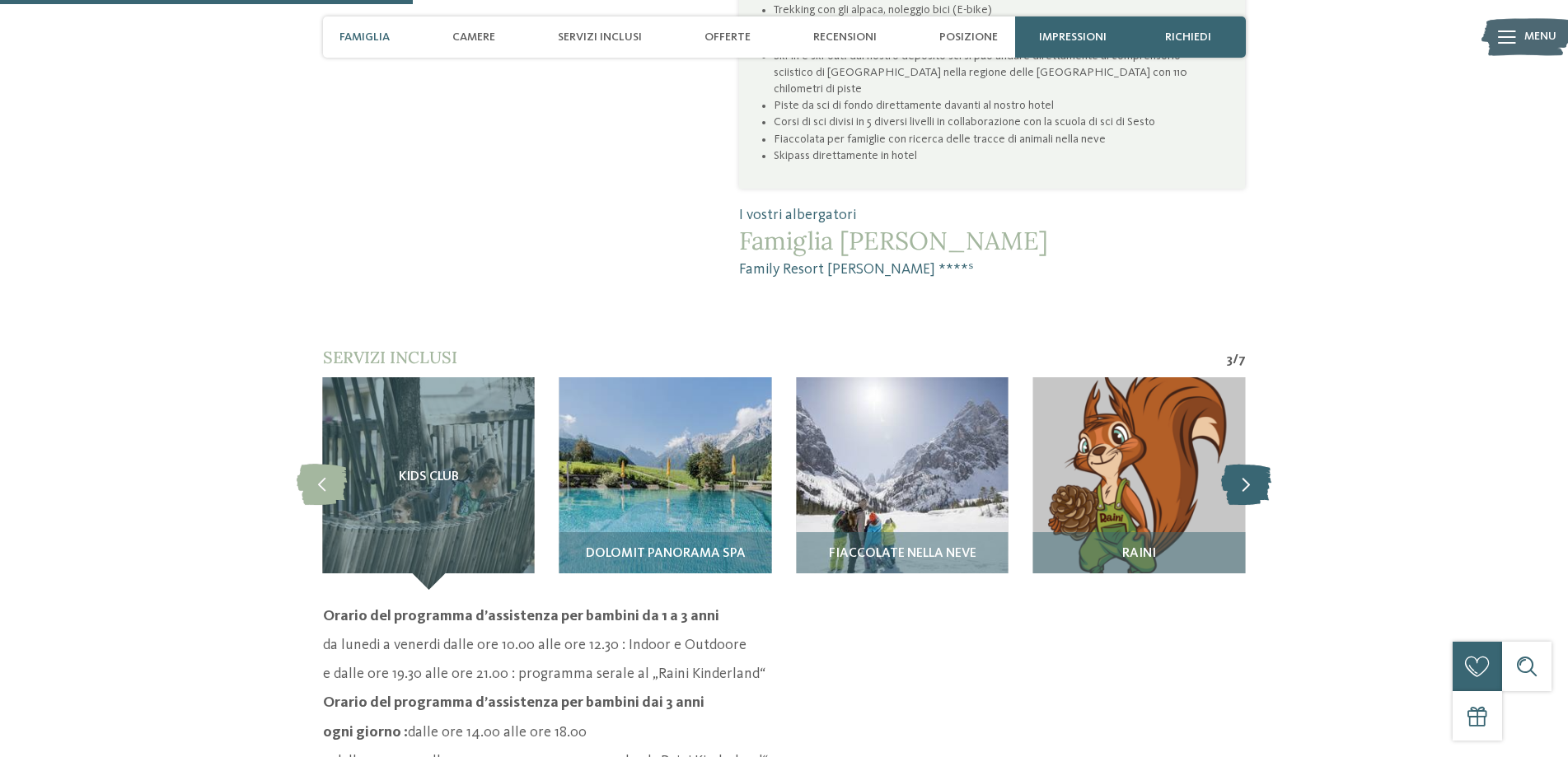
click at [1253, 463] on icon at bounding box center [1246, 484] width 51 height 41
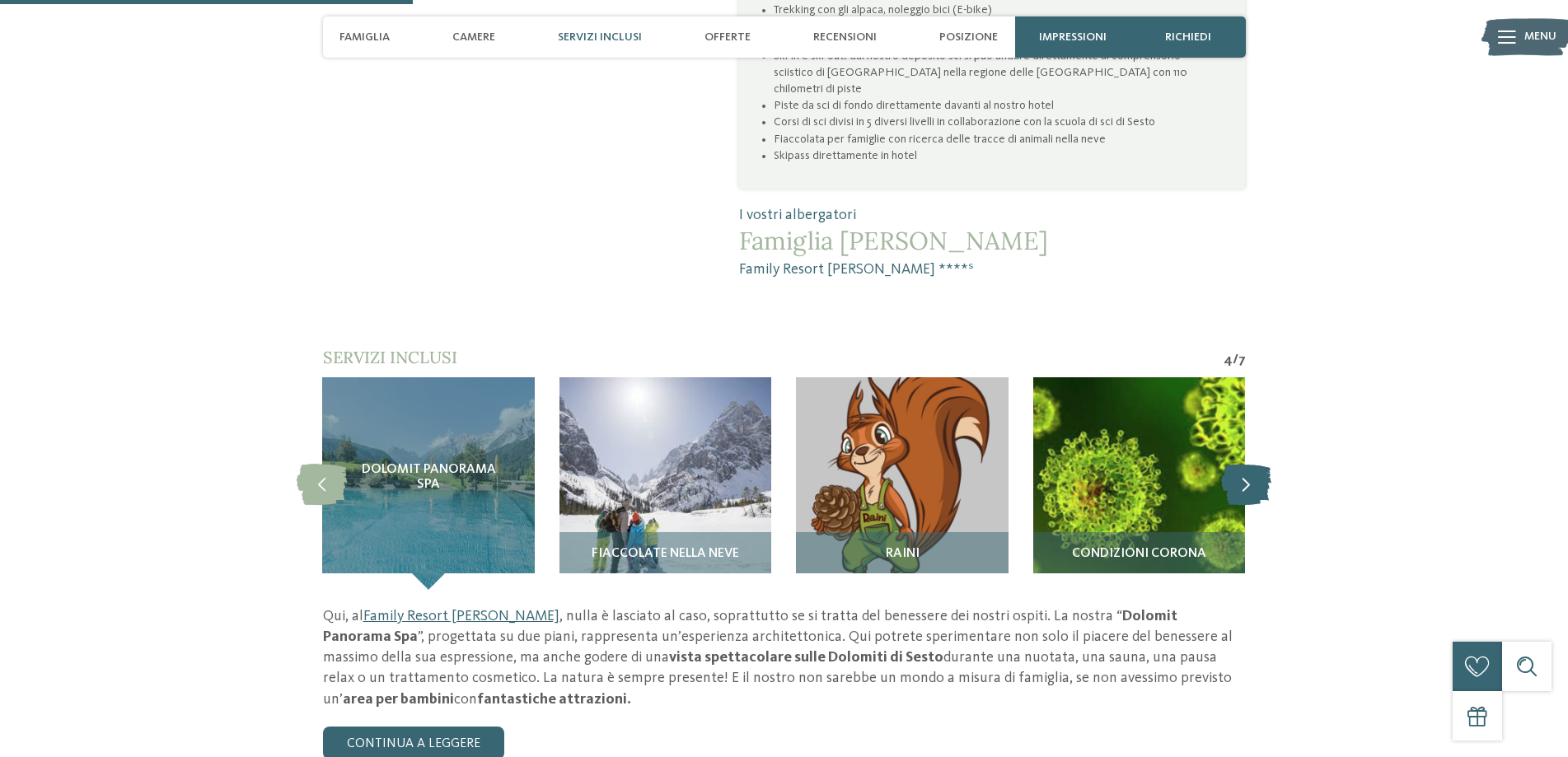
click at [1253, 463] on icon at bounding box center [1246, 484] width 51 height 41
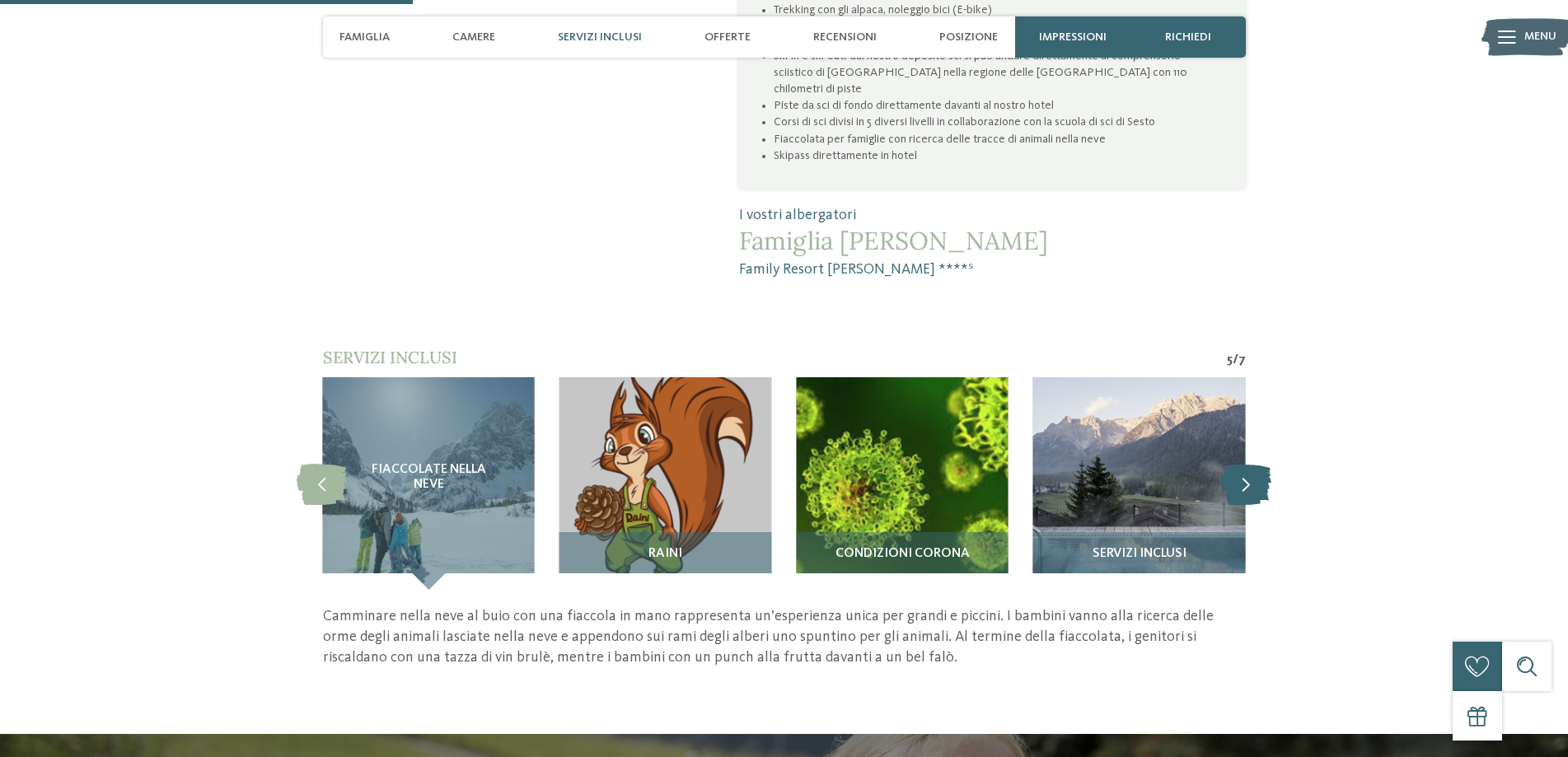
click at [1253, 463] on icon at bounding box center [1246, 484] width 51 height 41
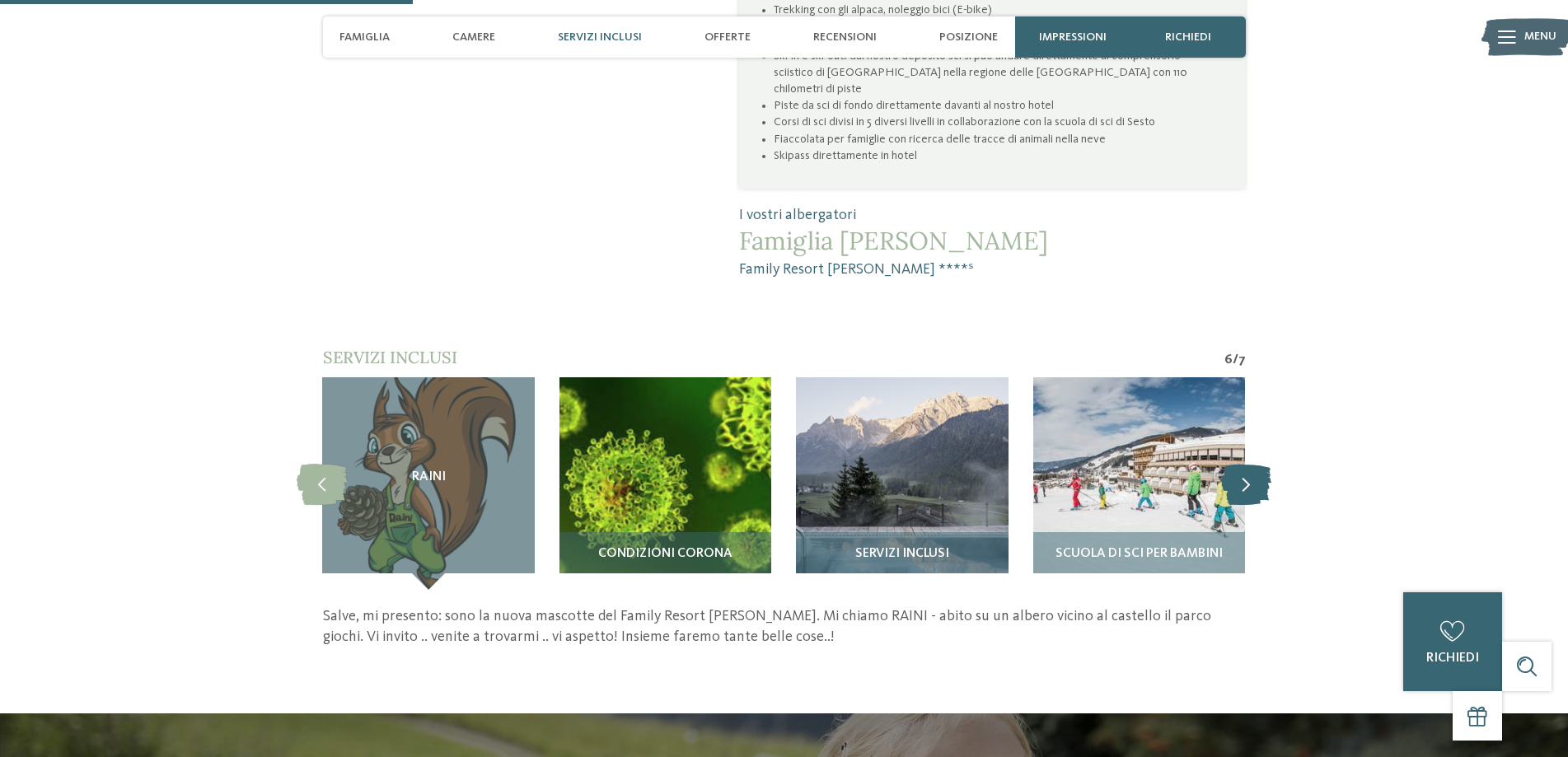
click at [1253, 463] on icon at bounding box center [1246, 484] width 51 height 41
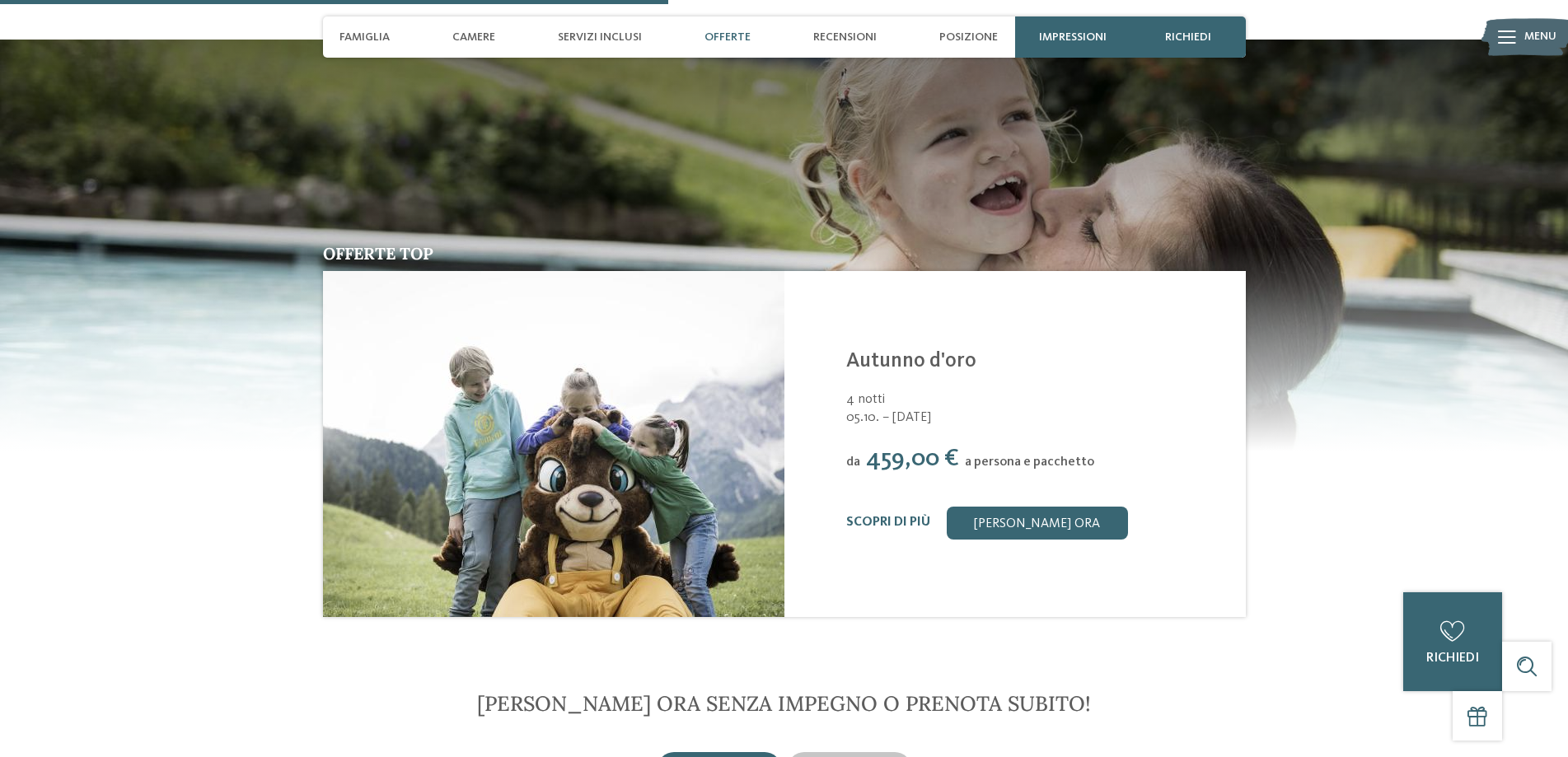
scroll to position [2143, 0]
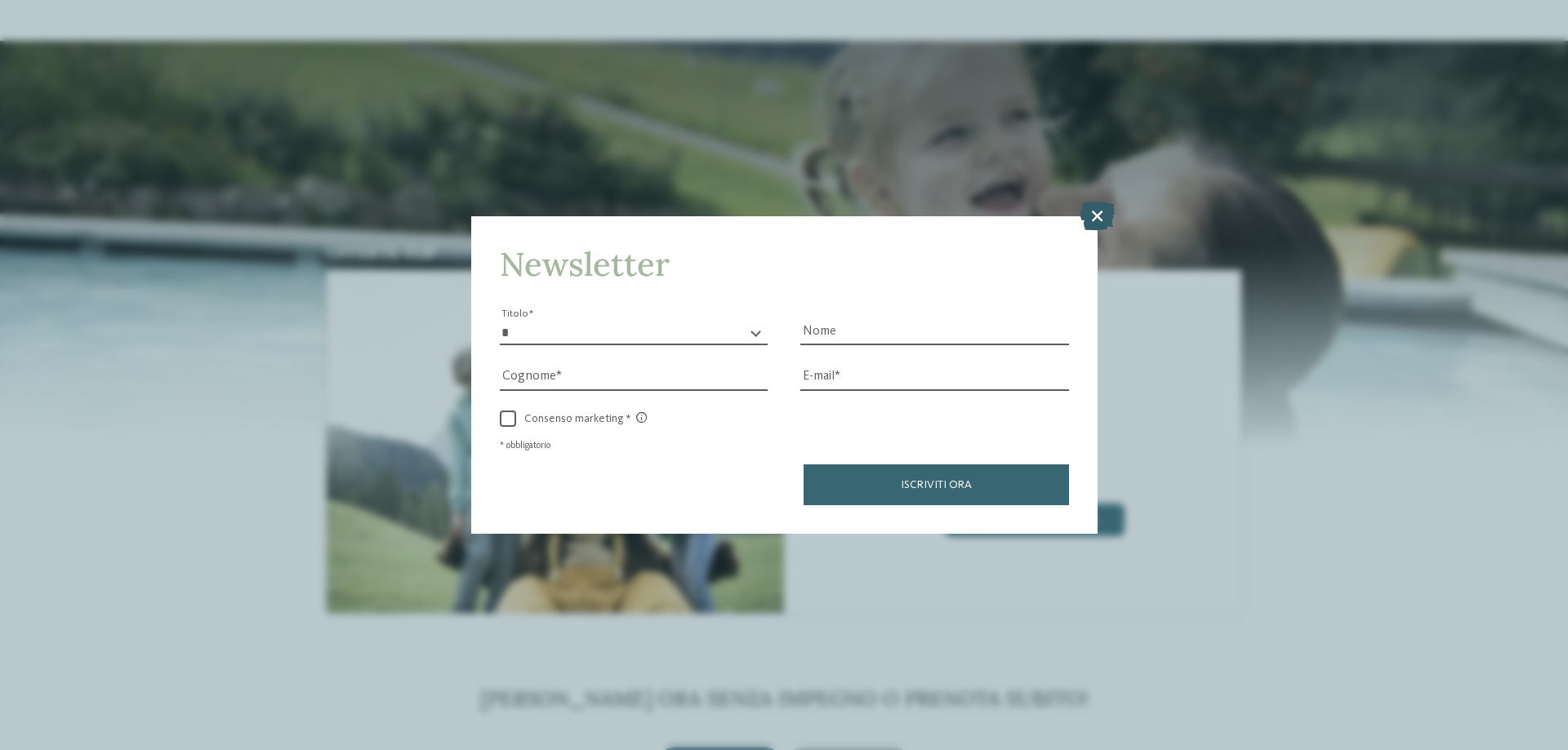
click at [1080, 212] on icon at bounding box center [1097, 216] width 35 height 29
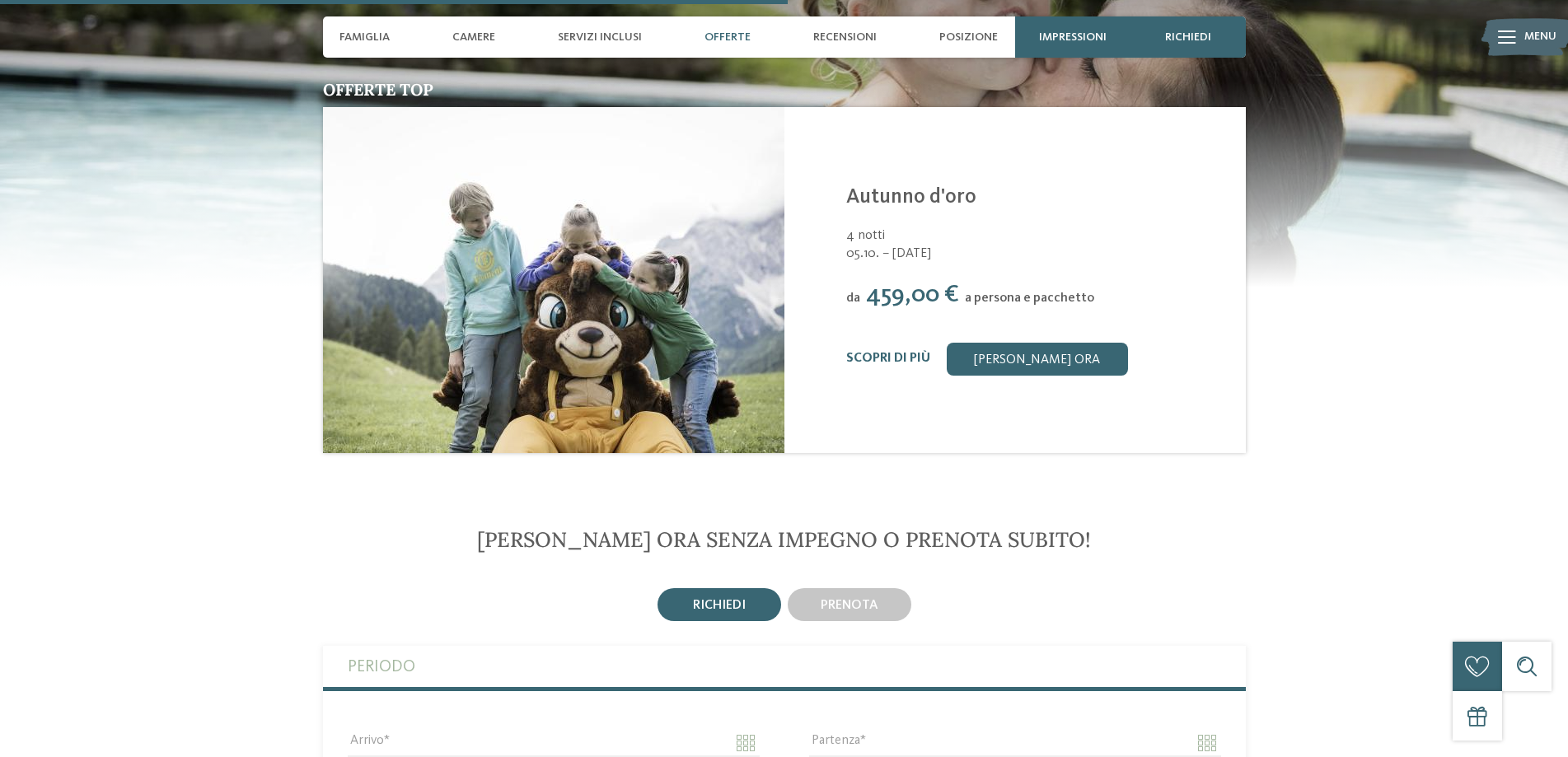
scroll to position [2472, 0]
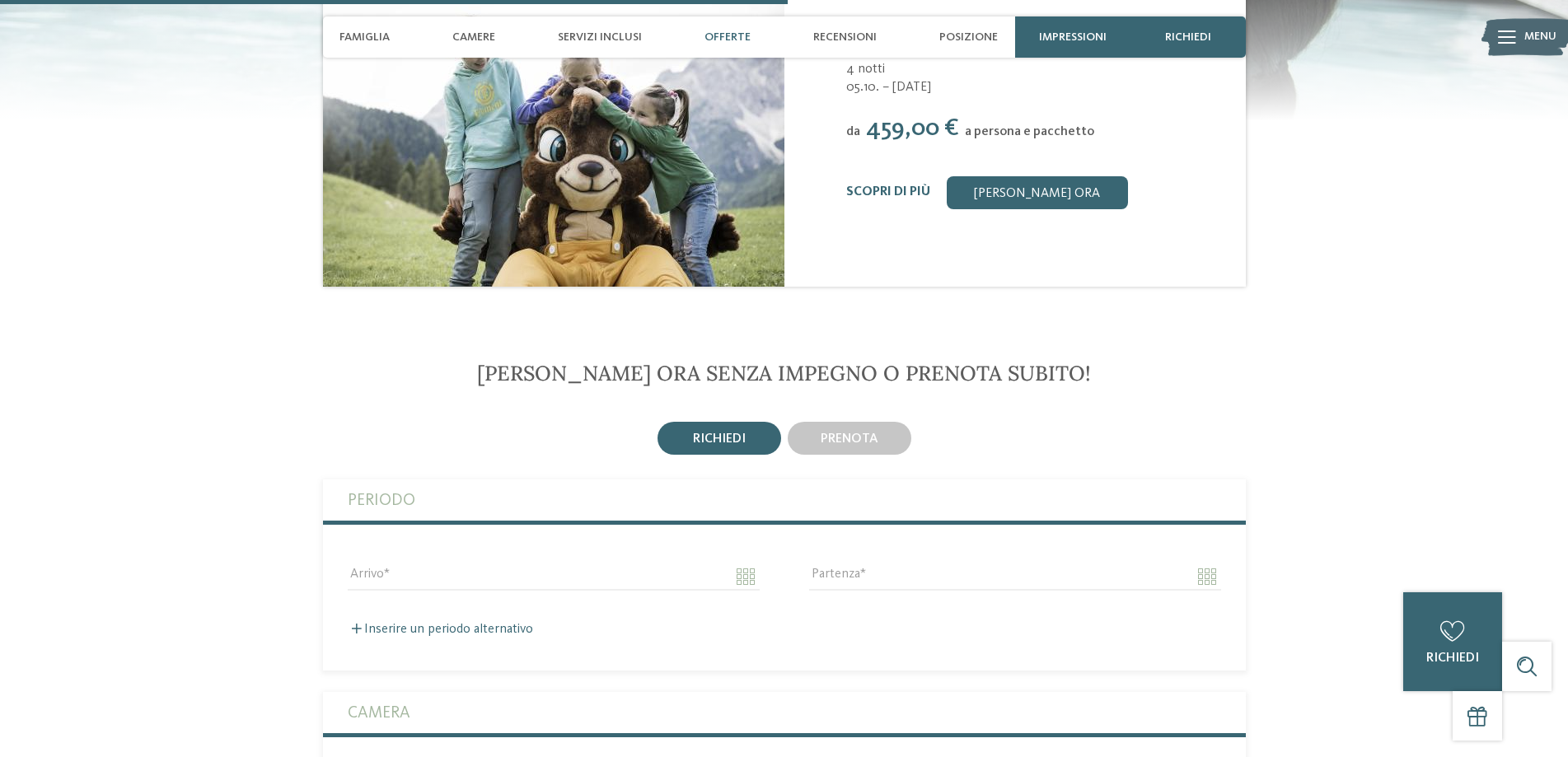
click at [374, 480] on label "Periodo" at bounding box center [784, 500] width 874 height 41
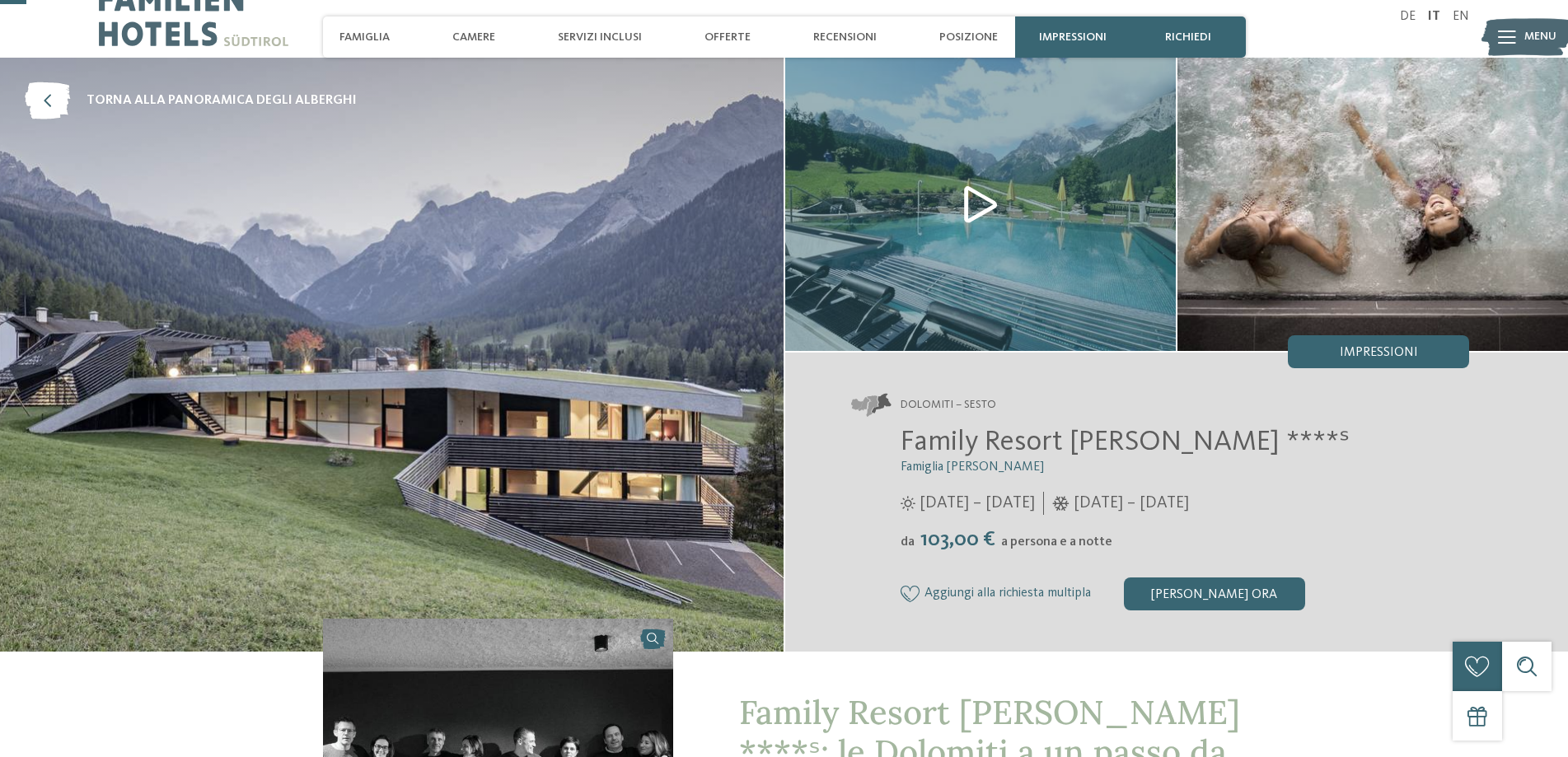
scroll to position [0, 0]
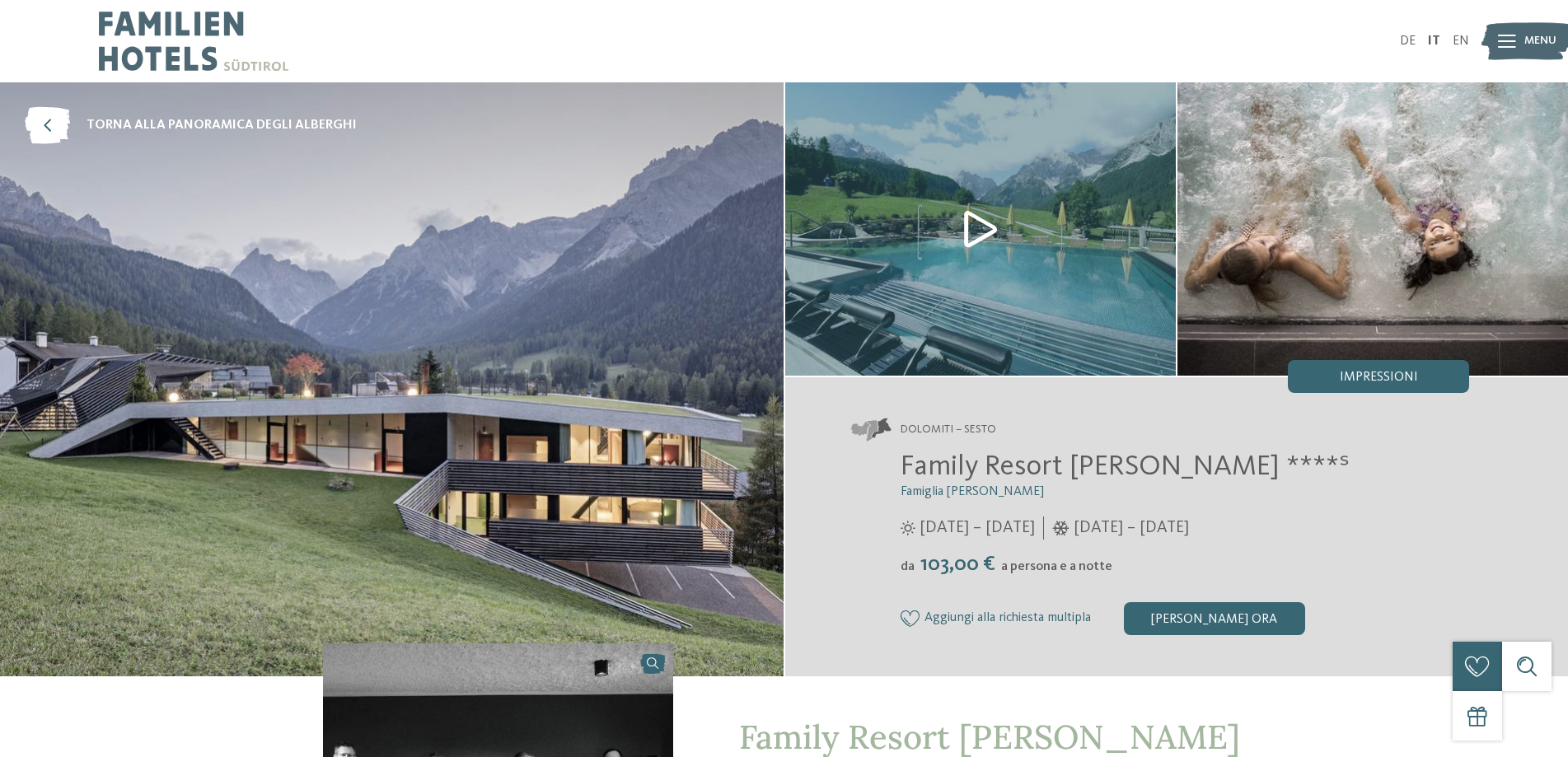
click at [1006, 464] on span "Family Resort Rainer ****ˢ" at bounding box center [1125, 466] width 449 height 29
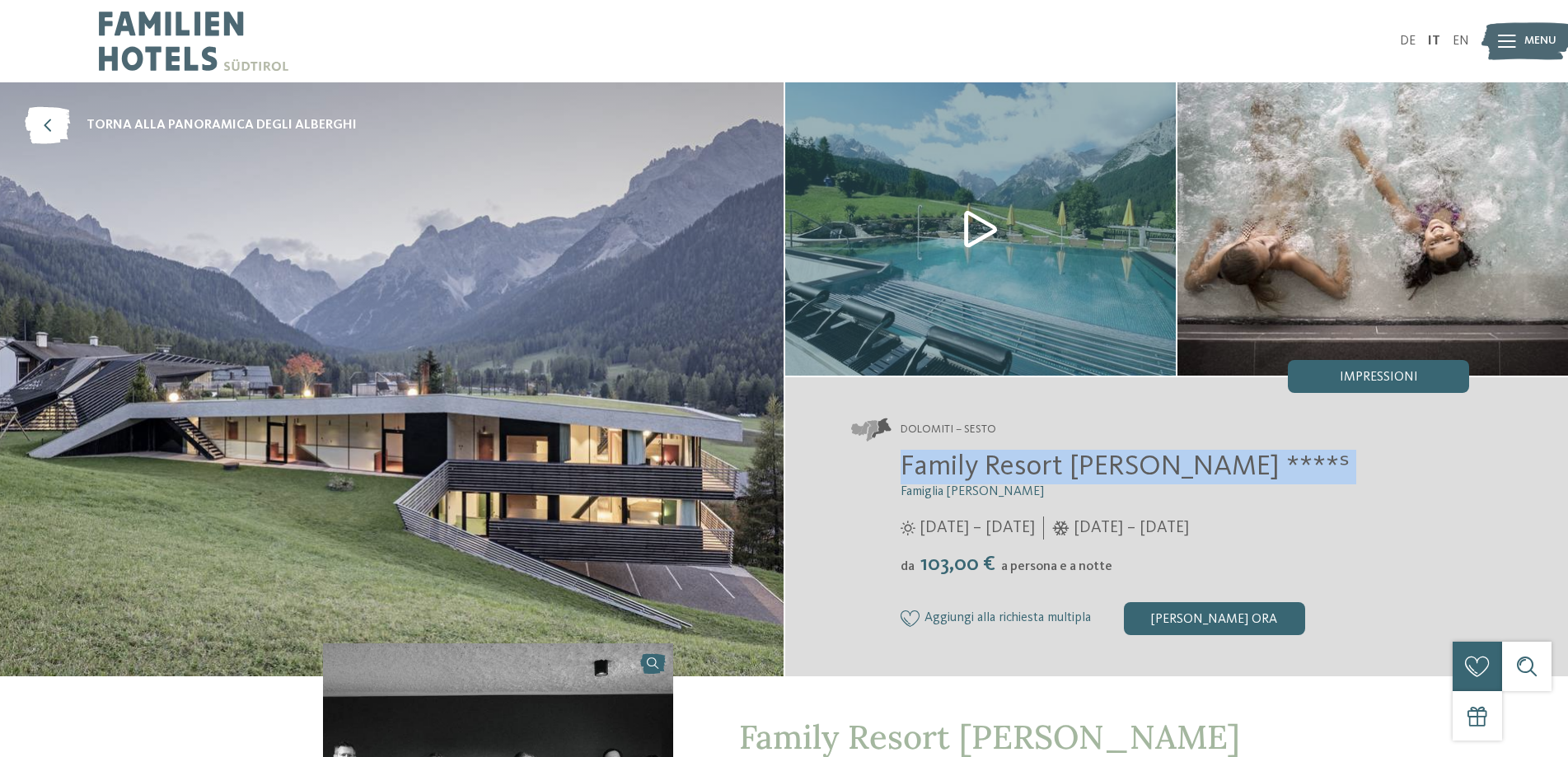
click at [1006, 464] on span "Family Resort Rainer ****ˢ" at bounding box center [1125, 466] width 449 height 29
copy div "Family Resort Rainer ****ˢ"
click at [47, 122] on icon at bounding box center [47, 125] width 46 height 37
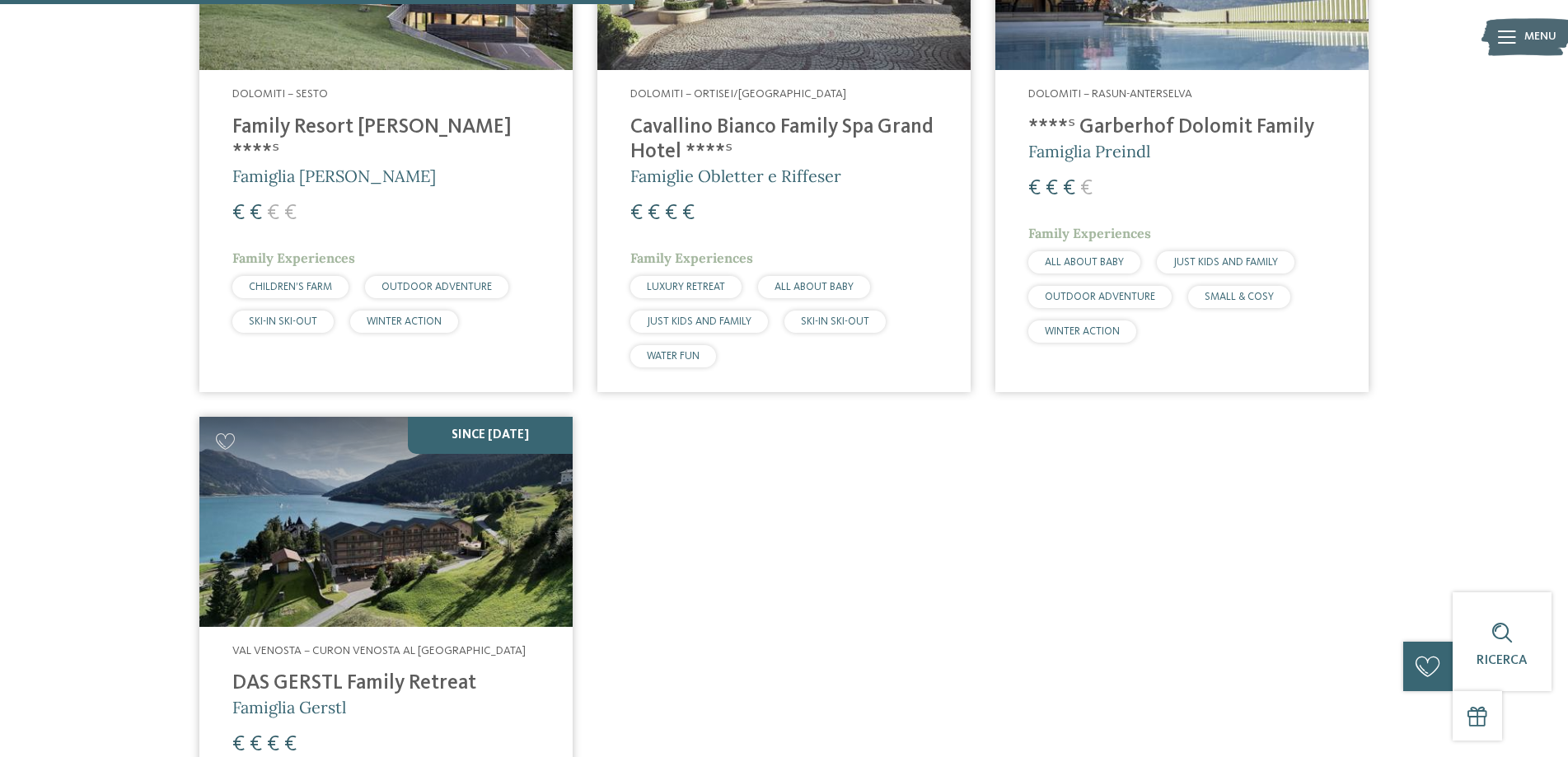
scroll to position [952, 0]
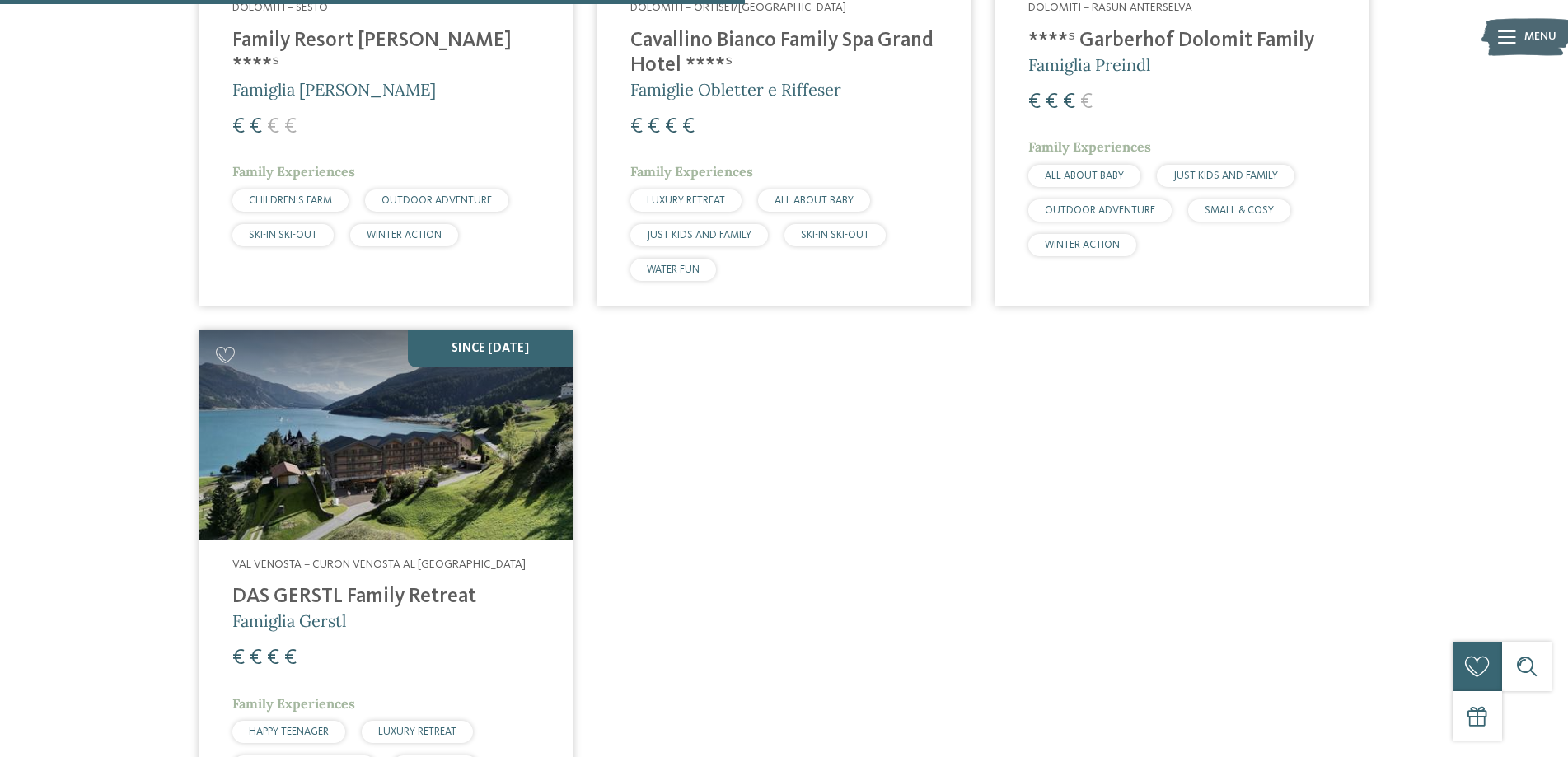
click at [302, 601] on h4 "DAS GERSTL Family Retreat" at bounding box center [386, 597] width 307 height 25
